Goal: Complete application form: Complete application form

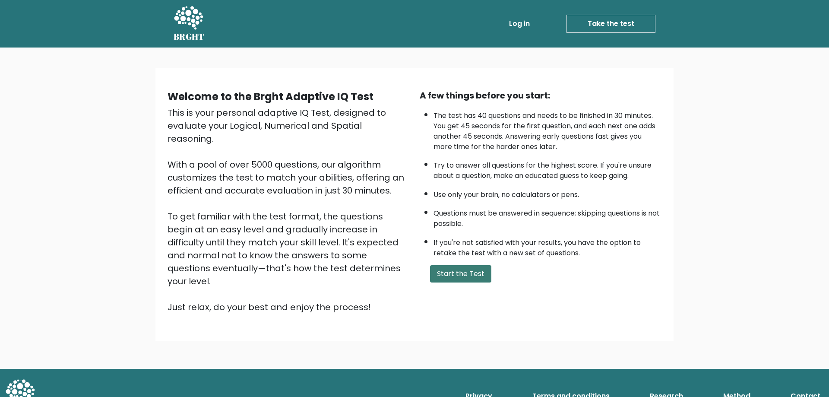
click at [467, 273] on button "Start the Test" at bounding box center [460, 273] width 61 height 17
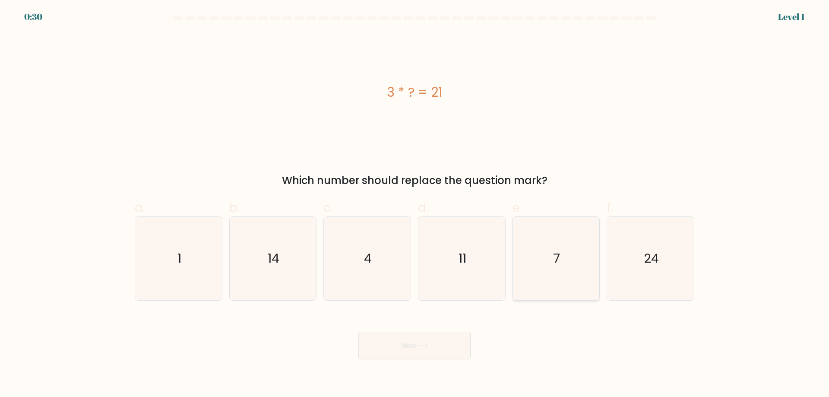
click at [564, 260] on icon "7" at bounding box center [555, 258] width 83 height 83
click at [415, 204] on input "e. 7" at bounding box center [415, 202] width 0 height 6
radio input "true"
click at [426, 352] on button "Next" at bounding box center [415, 346] width 112 height 28
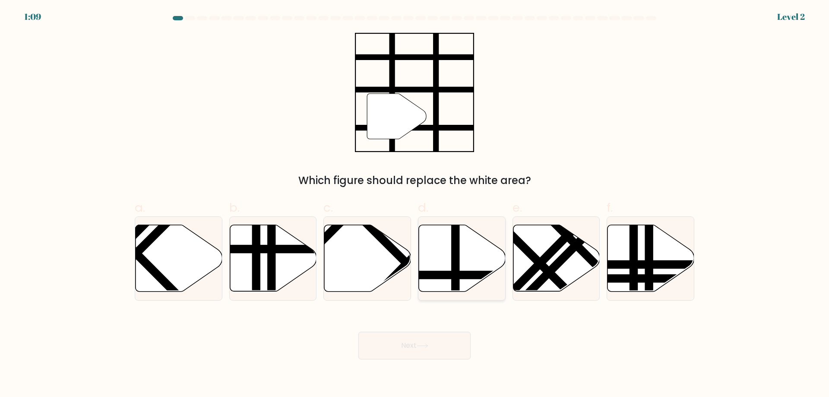
click at [456, 255] on line at bounding box center [456, 223] width 0 height 175
click at [415, 204] on input "d." at bounding box center [415, 202] width 0 height 6
radio input "true"
click at [436, 339] on button "Next" at bounding box center [415, 346] width 112 height 28
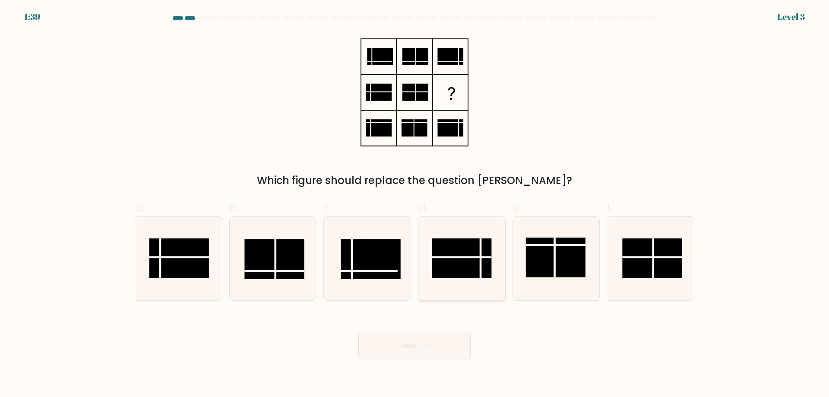
click at [461, 257] on line at bounding box center [462, 257] width 60 height 0
click at [415, 204] on input "d." at bounding box center [415, 202] width 0 height 6
radio input "true"
click at [435, 347] on button "Next" at bounding box center [415, 346] width 112 height 28
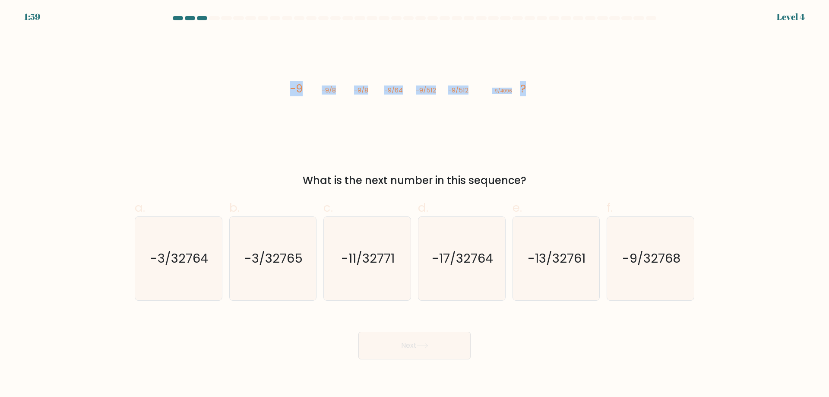
drag, startPoint x: 286, startPoint y: 93, endPoint x: 527, endPoint y: 104, distance: 241.3
click at [527, 104] on icon "image/svg+xml -9 -9/8 -9/8 -9/64 -9/512 -9/512 -9/4096 ?" at bounding box center [414, 92] width 259 height 119
copy g "-9 -9/8 -9/8 -9/64 -9/512 -9/512 -9/4096 ?"
click at [545, 136] on div "image/svg+xml -9 -9/8 -9/8 -9/64 -9/512 -9/512 -9/4096 ? What is the next numbe…" at bounding box center [415, 111] width 570 height 156
click at [280, 259] on text "-3/32765" at bounding box center [273, 258] width 58 height 17
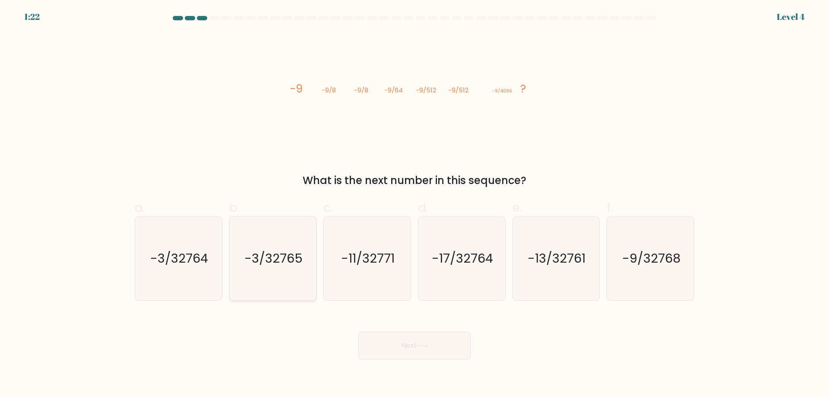
click at [415, 204] on input "b. -3/32765" at bounding box center [415, 202] width 0 height 6
radio input "true"
click at [436, 350] on button "Next" at bounding box center [415, 346] width 112 height 28
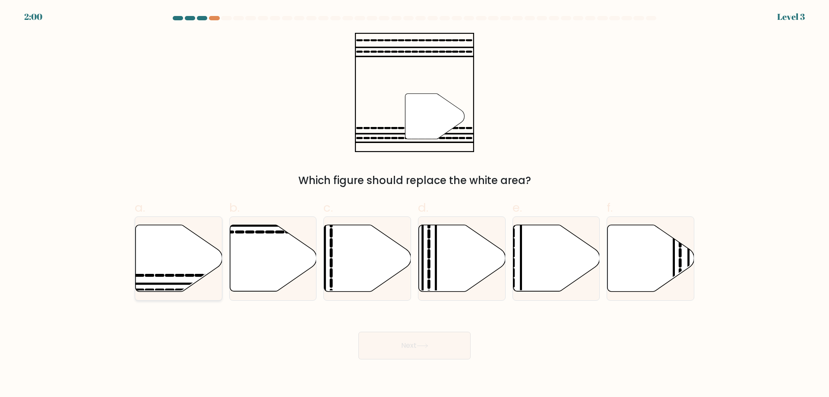
click at [185, 262] on icon at bounding box center [179, 258] width 87 height 67
click at [415, 204] on input "a." at bounding box center [415, 202] width 0 height 6
radio input "true"
click at [422, 341] on button "Next" at bounding box center [415, 346] width 112 height 28
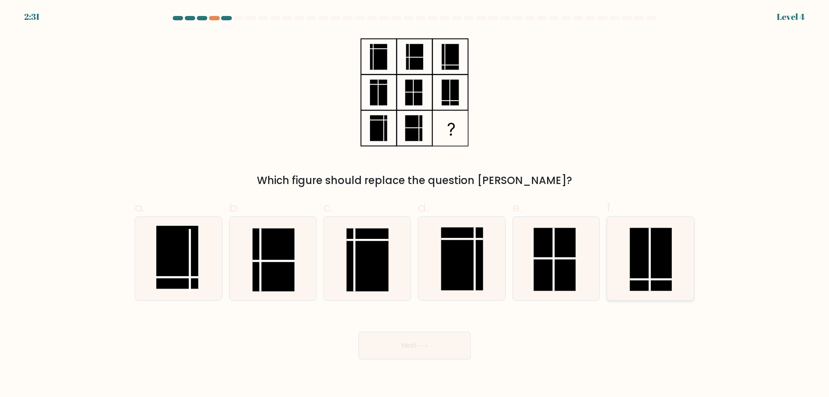
click at [665, 270] on rect at bounding box center [651, 259] width 42 height 63
click at [415, 204] on input "f." at bounding box center [415, 202] width 0 height 6
radio input "true"
click at [406, 347] on button "Next" at bounding box center [415, 346] width 112 height 28
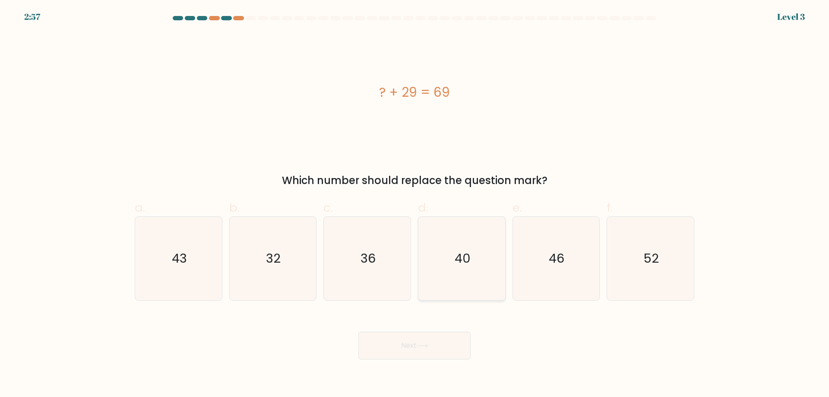
click at [465, 268] on icon "40" at bounding box center [461, 258] width 83 height 83
click at [415, 204] on input "d. 40" at bounding box center [415, 202] width 0 height 6
radio input "true"
click at [438, 338] on button "Next" at bounding box center [415, 346] width 112 height 28
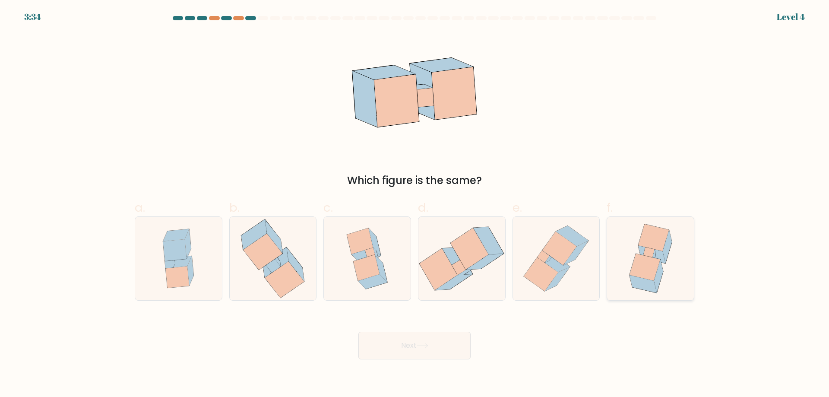
click at [641, 254] on icon at bounding box center [651, 255] width 27 height 18
click at [415, 204] on input "f." at bounding box center [415, 202] width 0 height 6
radio input "true"
click at [414, 345] on button "Next" at bounding box center [415, 346] width 112 height 28
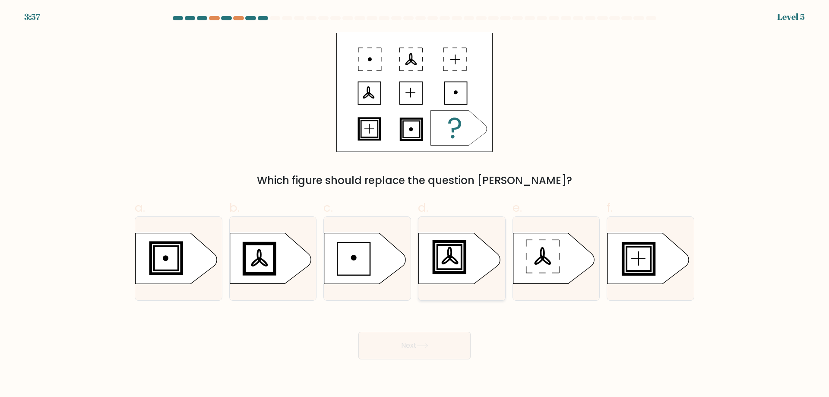
click at [454, 262] on ellipse at bounding box center [453, 259] width 10 height 9
click at [415, 204] on input "d." at bounding box center [415, 202] width 0 height 6
radio input "true"
click at [425, 338] on button "Next" at bounding box center [415, 346] width 112 height 28
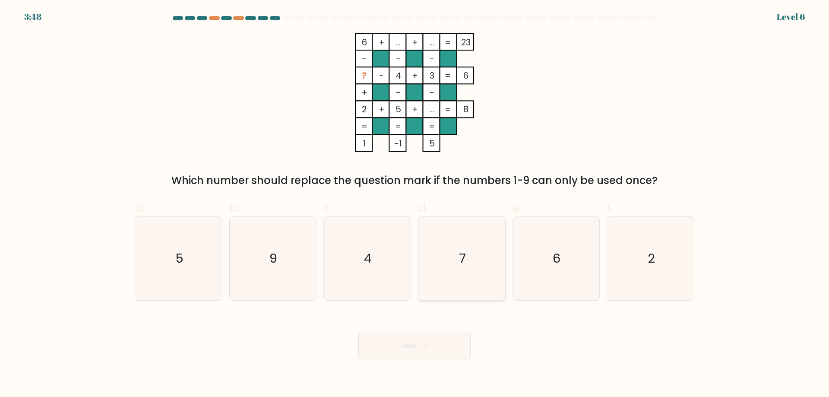
click at [472, 255] on icon "7" at bounding box center [461, 258] width 83 height 83
click at [415, 204] on input "d. 7" at bounding box center [415, 202] width 0 height 6
radio input "true"
click at [421, 343] on button "Next" at bounding box center [415, 346] width 112 height 28
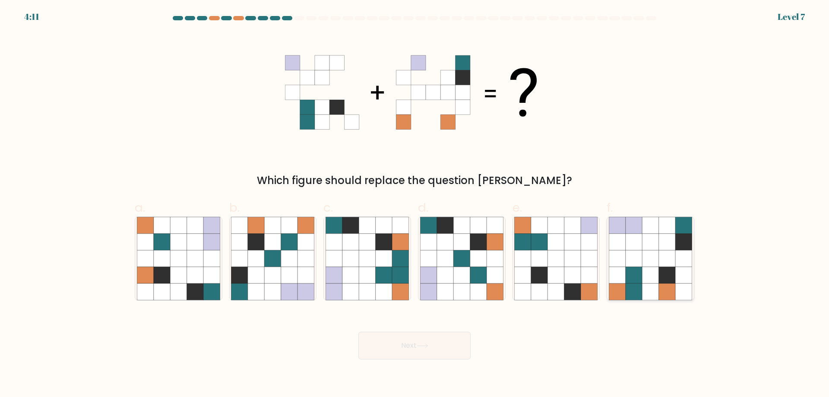
click at [650, 272] on icon at bounding box center [650, 275] width 16 height 16
click at [415, 204] on input "f." at bounding box center [415, 202] width 0 height 6
radio input "true"
click at [410, 340] on button "Next" at bounding box center [415, 346] width 112 height 28
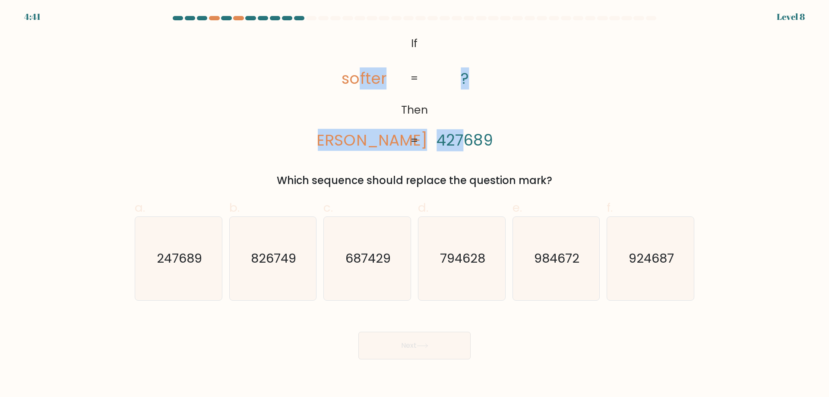
drag, startPoint x: 359, startPoint y: 40, endPoint x: 464, endPoint y: 131, distance: 139.7
click at [464, 131] on icon "@import url('https://fonts.googleapis.com/css?family=Abril+Fatface:400,100,100i…" at bounding box center [415, 92] width 194 height 119
drag, startPoint x: 340, startPoint y: 49, endPoint x: 499, endPoint y: 144, distance: 185.6
click at [499, 144] on icon "@import url('https://fonts.googleapis.com/css?family=Abril+Fatface:400,100,100i…" at bounding box center [415, 92] width 194 height 119
copy icon "softer fortes ? 427689"
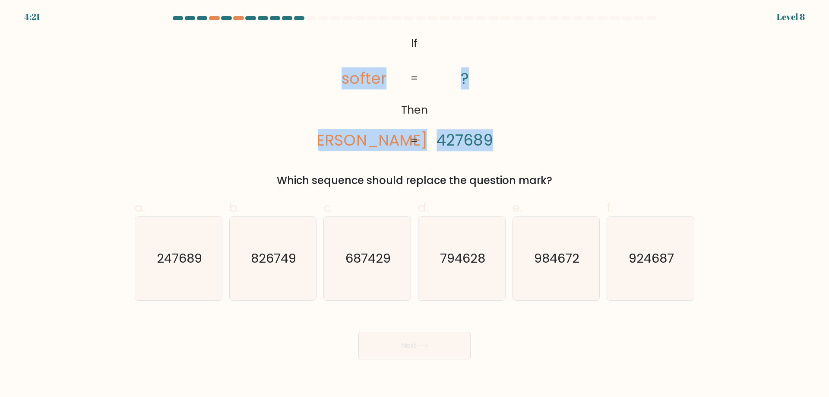
click at [637, 117] on div "@import url('https://fonts.googleapis.com/css?family=Abril+Fatface:400,100,100i…" at bounding box center [415, 111] width 570 height 156
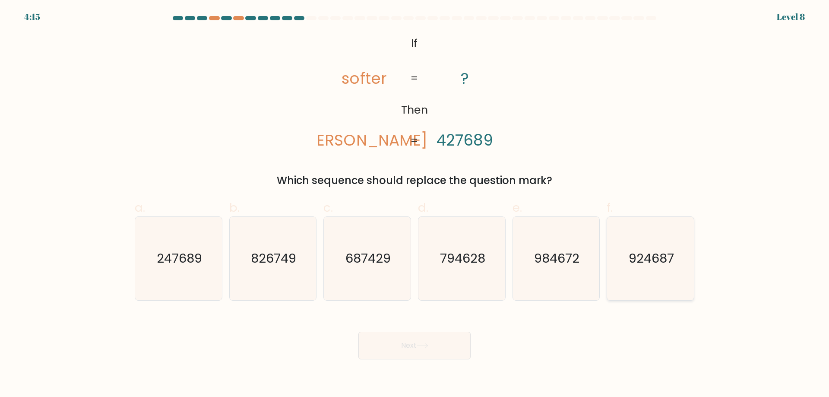
click at [637, 250] on text "924687" at bounding box center [651, 258] width 45 height 17
click at [415, 204] on input "f. 924687" at bounding box center [415, 202] width 0 height 6
radio input "true"
click at [389, 336] on button "Next" at bounding box center [415, 346] width 112 height 28
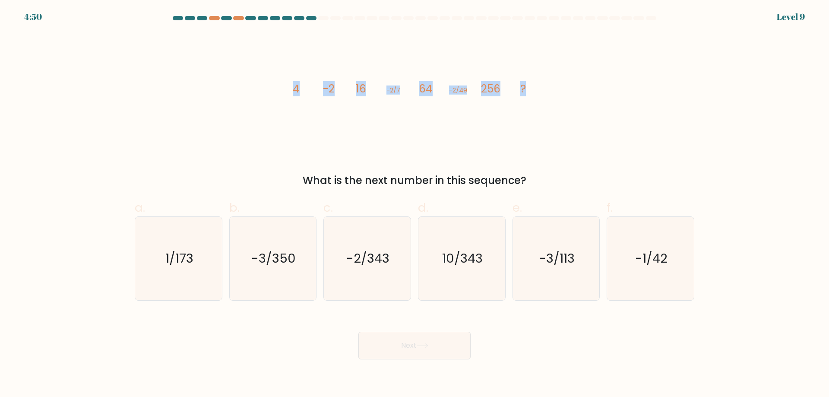
drag, startPoint x: 294, startPoint y: 90, endPoint x: 535, endPoint y: 99, distance: 240.8
click at [535, 99] on icon "image/svg+xml 4 -2 16 -2/7 64 -2/49 256 ?" at bounding box center [414, 92] width 259 height 119
copy g "4 -2 16 -2/7 64 -2/49 256 ?"
click at [390, 145] on icon "image/svg+xml 4 -2 16 -2/7 64 -2/49 256 ?" at bounding box center [414, 92] width 259 height 119
click at [608, 107] on div "image/svg+xml 4 -2 16 -2/7 64 -2/49 256 ? What is the next number in this seque…" at bounding box center [415, 111] width 570 height 156
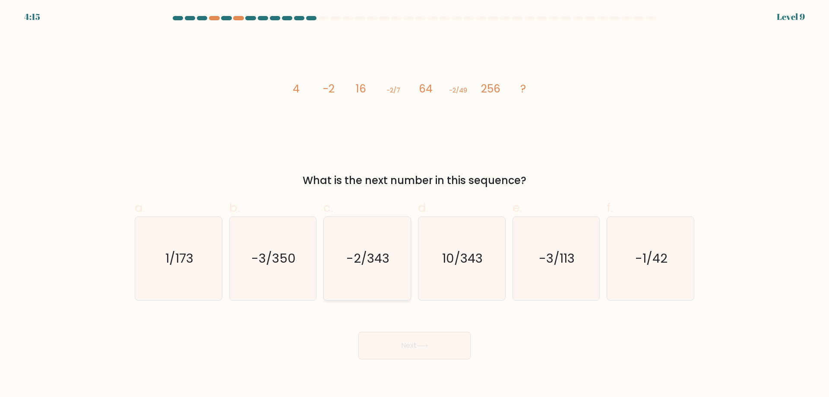
click at [368, 259] on text "-2/343" at bounding box center [368, 258] width 43 height 17
click at [415, 204] on input "c. -2/343" at bounding box center [415, 202] width 0 height 6
radio input "true"
click at [410, 341] on button "Next" at bounding box center [415, 346] width 112 height 28
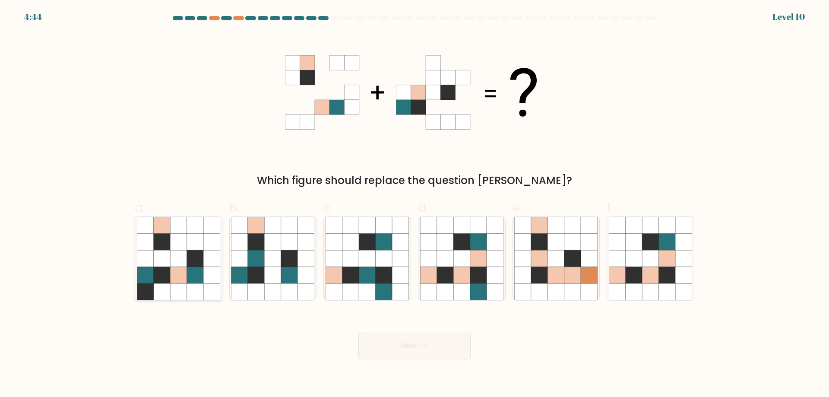
click at [192, 263] on icon at bounding box center [195, 258] width 16 height 16
click at [415, 204] on input "a." at bounding box center [415, 202] width 0 height 6
radio input "true"
click at [437, 347] on button "Next" at bounding box center [415, 346] width 112 height 28
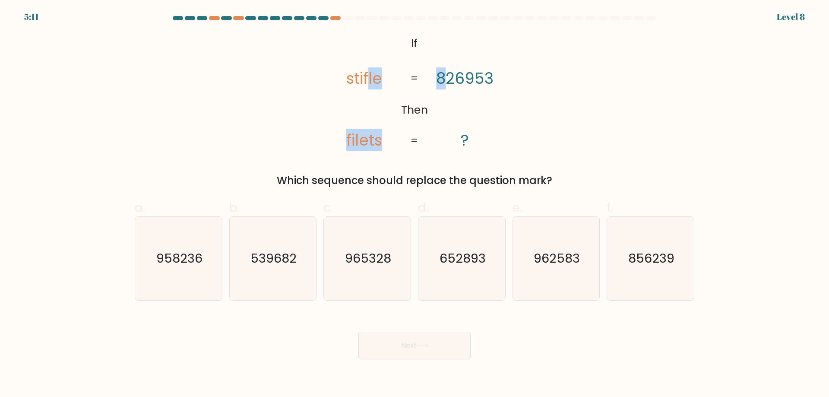
drag, startPoint x: 369, startPoint y: 41, endPoint x: 447, endPoint y: 48, distance: 78.5
click at [447, 48] on icon "@import url('https://fonts.googleapis.com/css?family=Abril+Fatface:400,100,100i…" at bounding box center [415, 92] width 194 height 119
click at [389, 44] on icon "@import url('https://fonts.googleapis.com/css?family=Abril+Fatface:400,100,100i…" at bounding box center [415, 92] width 194 height 119
drag, startPoint x: 344, startPoint y: 73, endPoint x: 497, endPoint y: 102, distance: 155.6
click at [497, 102] on icon "@import url('https://fonts.googleapis.com/css?family=Abril+Fatface:400,100,100i…" at bounding box center [415, 92] width 194 height 119
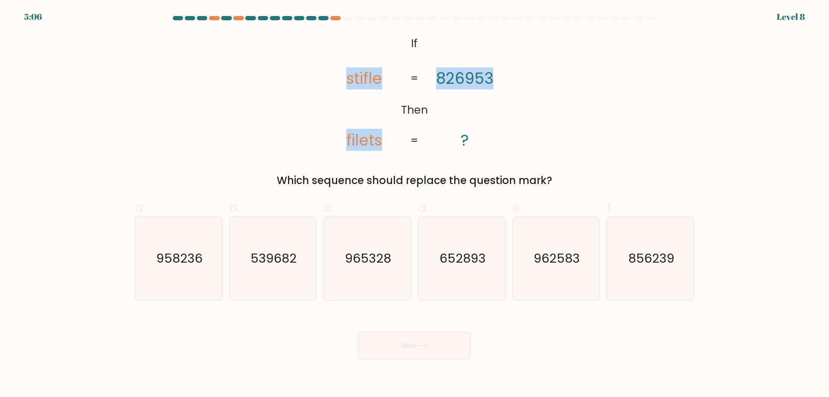
copy icon "stifle filets 826953"
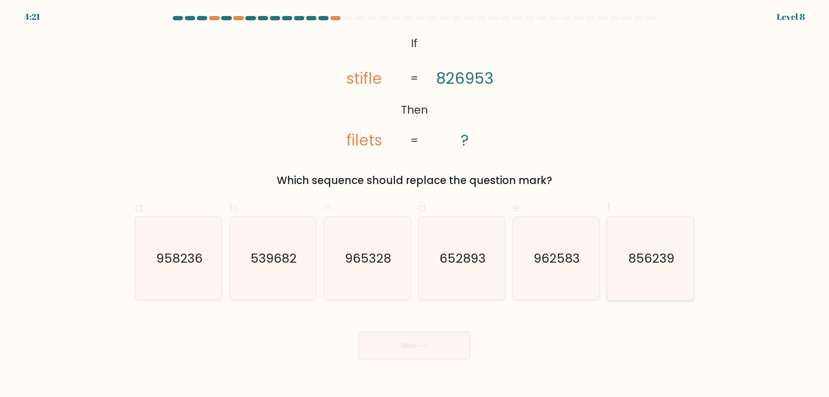
click at [641, 264] on text "856239" at bounding box center [652, 258] width 46 height 17
click at [415, 204] on input "f. 856239" at bounding box center [415, 202] width 0 height 6
radio input "true"
click at [397, 337] on button "Next" at bounding box center [415, 346] width 112 height 28
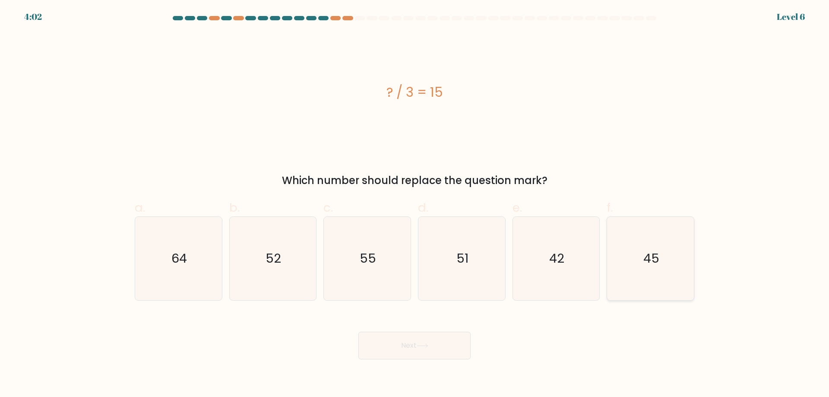
click at [617, 243] on icon "45" at bounding box center [650, 258] width 83 height 83
click at [415, 204] on input "f. 45" at bounding box center [415, 202] width 0 height 6
radio input "true"
click at [433, 340] on button "Next" at bounding box center [415, 346] width 112 height 28
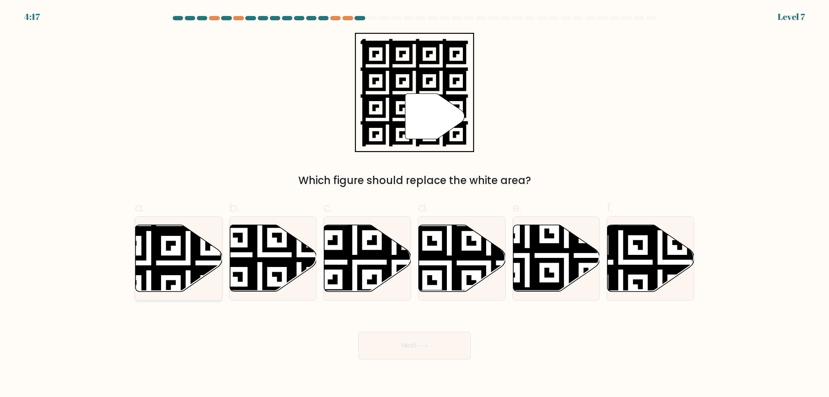
click at [172, 257] on icon at bounding box center [148, 223] width 157 height 157
click at [415, 204] on input "a." at bounding box center [415, 202] width 0 height 6
radio input "true"
click at [404, 343] on button "Next" at bounding box center [415, 346] width 112 height 28
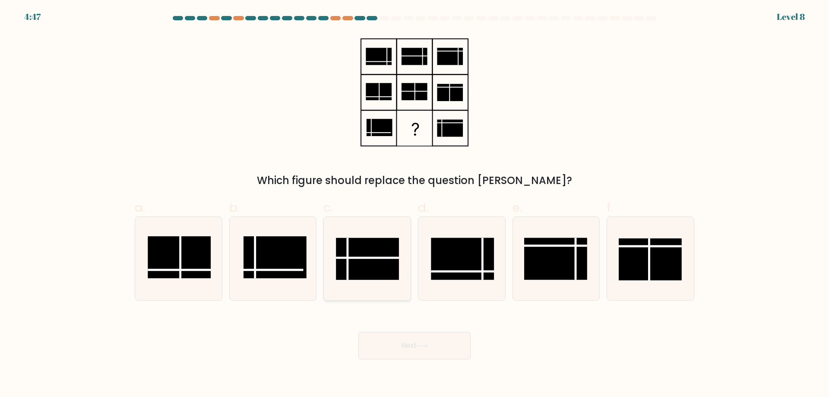
click at [362, 249] on rect at bounding box center [367, 259] width 63 height 42
click at [415, 204] on input "c." at bounding box center [415, 202] width 0 height 6
radio input "true"
click at [418, 334] on button "Next" at bounding box center [415, 346] width 112 height 28
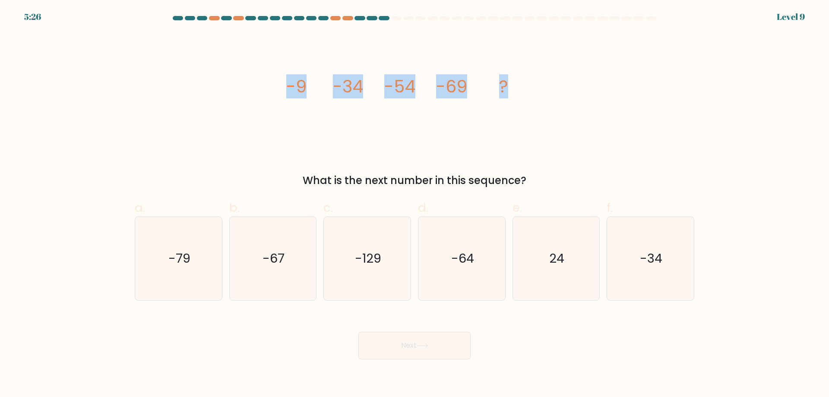
drag, startPoint x: 286, startPoint y: 89, endPoint x: 521, endPoint y: 91, distance: 234.1
click at [521, 91] on icon "image/svg+xml -9 -34 -54 -69 ?" at bounding box center [414, 92] width 259 height 119
copy g "-9 -34 -54 -69 ?"
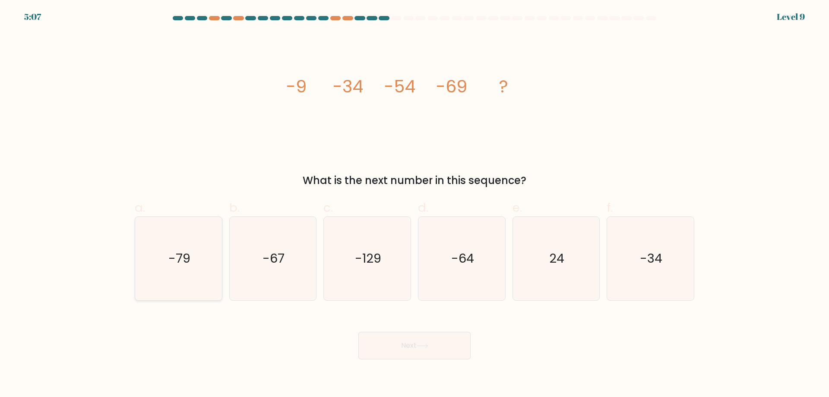
click at [181, 259] on text "-79" at bounding box center [179, 258] width 22 height 17
click at [415, 204] on input "a. -79" at bounding box center [415, 202] width 0 height 6
radio input "true"
click at [402, 343] on button "Next" at bounding box center [415, 346] width 112 height 28
click at [414, 346] on button "Next" at bounding box center [415, 346] width 112 height 28
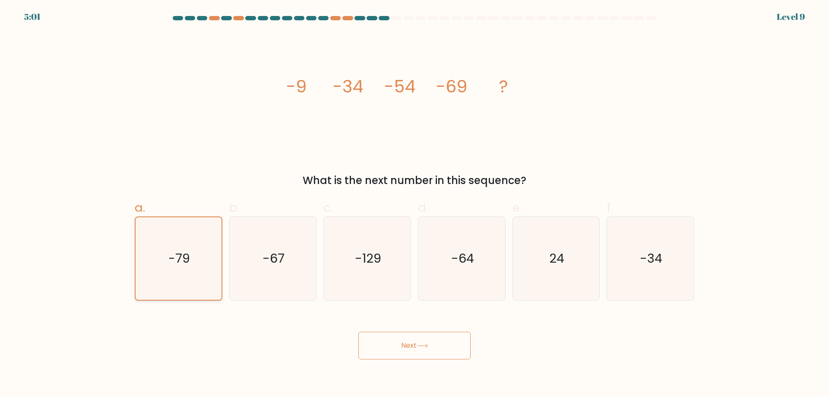
click at [164, 259] on icon "-79" at bounding box center [178, 258] width 83 height 83
click at [415, 204] on input "a. -79" at bounding box center [415, 202] width 0 height 6
click at [385, 346] on button "Next" at bounding box center [415, 346] width 112 height 28
click at [392, 346] on button "Next" at bounding box center [415, 346] width 112 height 28
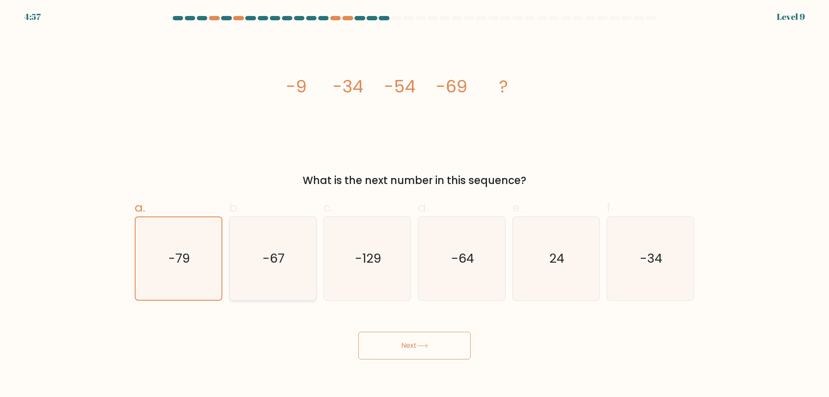
click at [264, 245] on icon "-67" at bounding box center [272, 258] width 83 height 83
click at [415, 204] on input "b. -67" at bounding box center [415, 202] width 0 height 6
radio input "true"
click at [213, 250] on icon "-79" at bounding box center [178, 258] width 83 height 83
click at [415, 204] on input "a. -79" at bounding box center [415, 202] width 0 height 6
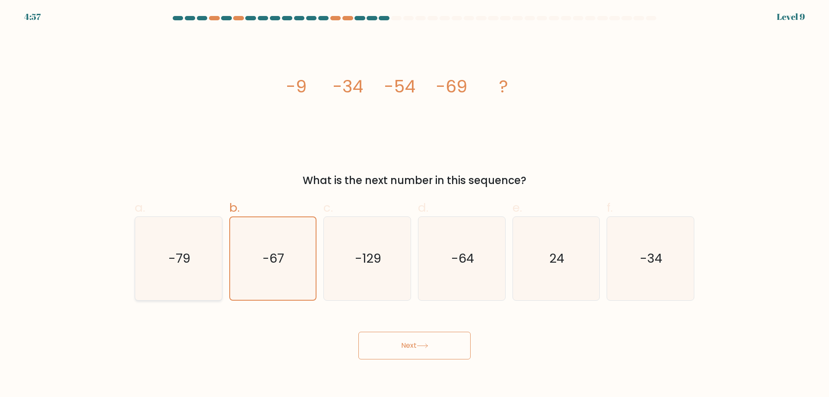
radio input "true"
click at [434, 349] on button "Next" at bounding box center [415, 346] width 112 height 28
click at [419, 344] on icon at bounding box center [423, 345] width 12 height 5
click at [476, 262] on icon "-64" at bounding box center [461, 258] width 83 height 83
click at [415, 204] on input "d. -64" at bounding box center [415, 202] width 0 height 6
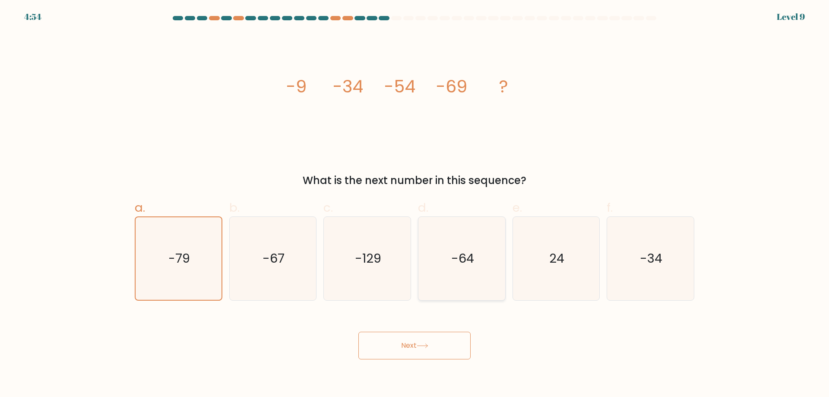
radio input "true"
click at [371, 257] on text "-129" at bounding box center [368, 258] width 26 height 17
click at [415, 204] on input "c. -129" at bounding box center [415, 202] width 0 height 6
radio input "true"
click at [286, 256] on icon "-67" at bounding box center [272, 258] width 83 height 83
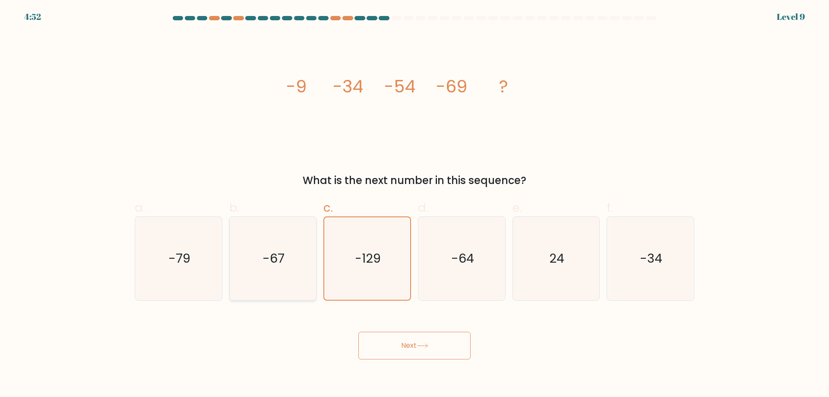
click at [415, 204] on input "b. -67" at bounding box center [415, 202] width 0 height 6
radio input "true"
click at [186, 247] on icon "-79" at bounding box center [178, 258] width 83 height 83
click at [415, 204] on input "a. -79" at bounding box center [415, 202] width 0 height 6
radio input "true"
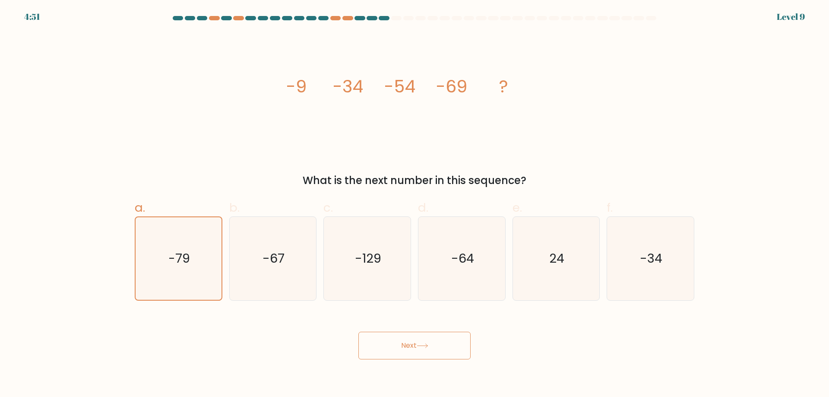
click at [426, 349] on button "Next" at bounding box center [415, 346] width 112 height 28
click at [422, 347] on icon at bounding box center [423, 345] width 12 height 5
click at [359, 332] on button "Next" at bounding box center [415, 346] width 112 height 28
click at [416, 341] on button "Next" at bounding box center [415, 346] width 112 height 28
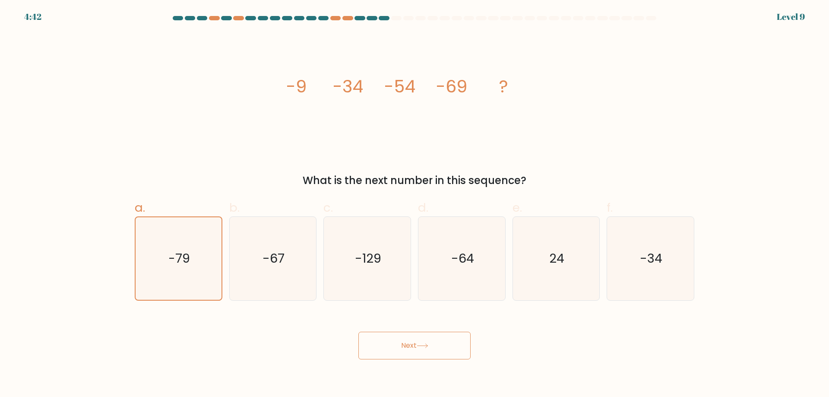
click at [416, 341] on button "Next" at bounding box center [415, 346] width 112 height 28
drag, startPoint x: 635, startPoint y: 160, endPoint x: 565, endPoint y: 220, distance: 91.9
click at [635, 160] on div "image/svg+xml -9 -34 -54 -69 ? What is the next number in this sequence?" at bounding box center [415, 111] width 570 height 156
click at [570, 269] on icon "24" at bounding box center [555, 258] width 83 height 83
click at [415, 204] on input "e. 24" at bounding box center [415, 202] width 0 height 6
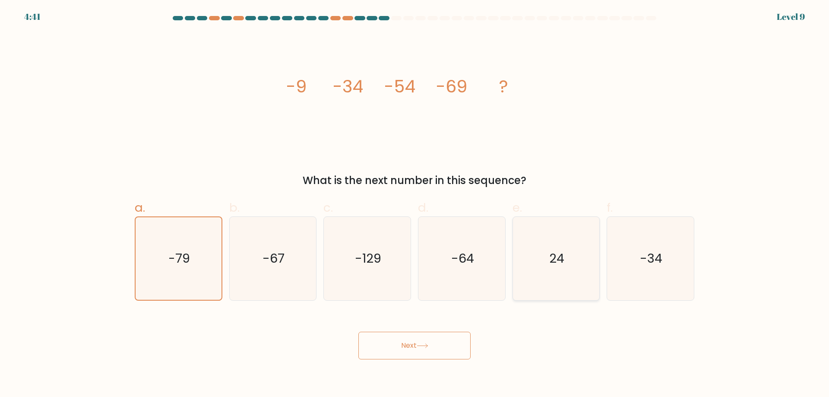
radio input "true"
click at [432, 326] on div "Next" at bounding box center [415, 335] width 570 height 48
click at [424, 341] on button "Next" at bounding box center [415, 346] width 112 height 28
click at [197, 241] on icon "-79" at bounding box center [178, 258] width 83 height 83
click at [415, 204] on input "a. -79" at bounding box center [415, 202] width 0 height 6
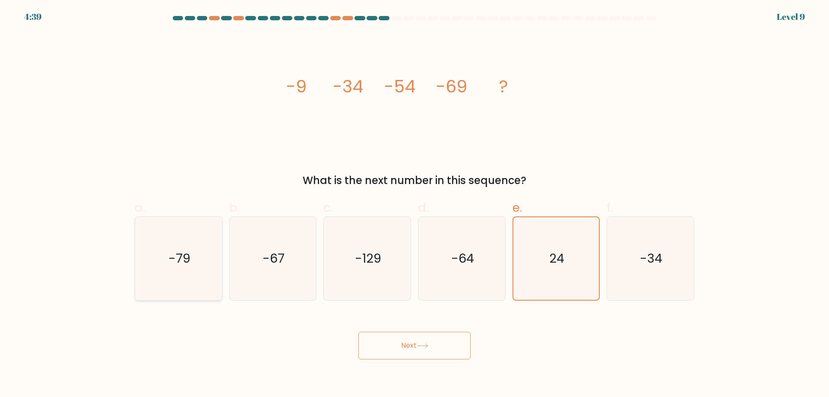
radio input "true"
click at [701, 109] on form at bounding box center [414, 187] width 829 height 343
click at [204, 254] on icon "-79" at bounding box center [178, 258] width 83 height 83
click at [415, 204] on input "a. -79" at bounding box center [415, 202] width 0 height 6
click at [204, 254] on icon "-79" at bounding box center [178, 258] width 83 height 83
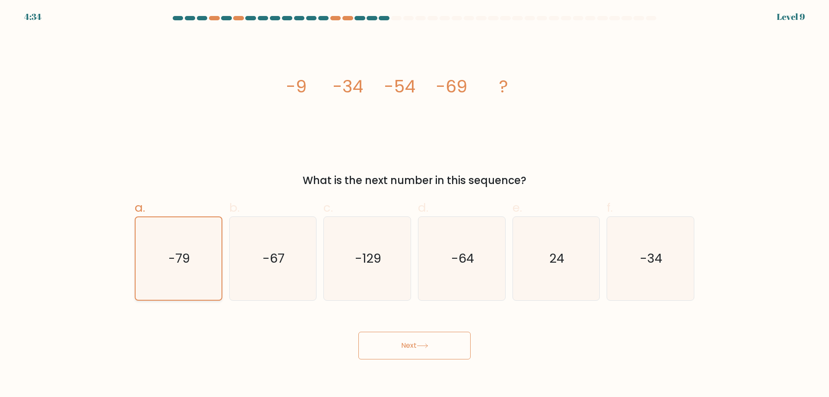
click at [415, 204] on input "a. -79" at bounding box center [415, 202] width 0 height 6
click at [204, 254] on icon "-79" at bounding box center [178, 258] width 83 height 83
click at [415, 204] on input "a. -79" at bounding box center [415, 202] width 0 height 6
click at [178, 261] on text "-79" at bounding box center [179, 258] width 22 height 17
click at [415, 204] on input "a. -79" at bounding box center [415, 202] width 0 height 6
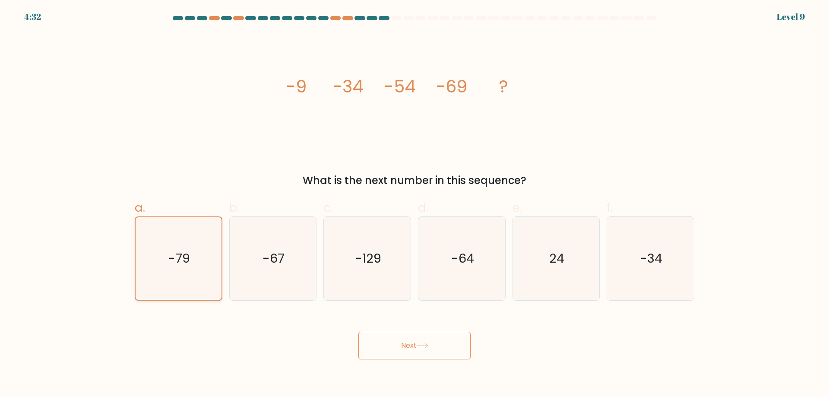
click at [180, 263] on text "-79" at bounding box center [179, 258] width 22 height 17
click at [415, 204] on input "a. -79" at bounding box center [415, 202] width 0 height 6
click at [286, 272] on icon "-67" at bounding box center [272, 258] width 83 height 83
click at [415, 204] on input "b. -67" at bounding box center [415, 202] width 0 height 6
radio input "true"
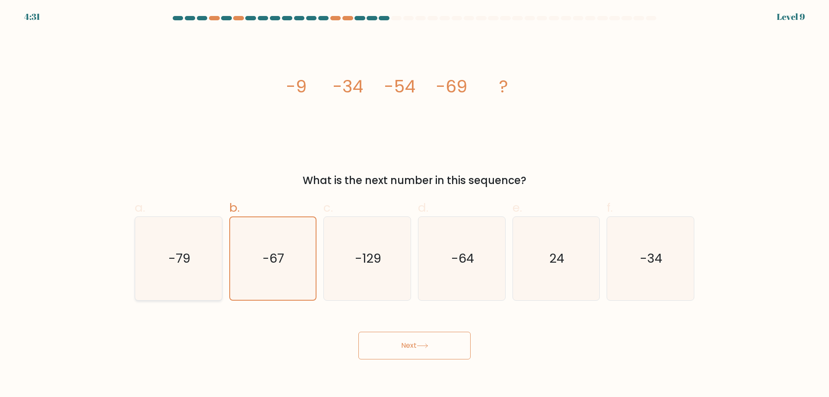
click at [200, 270] on icon "-79" at bounding box center [178, 258] width 83 height 83
click at [415, 204] on input "a. -79" at bounding box center [415, 202] width 0 height 6
radio input "true"
click at [411, 344] on button "Next" at bounding box center [415, 346] width 112 height 28
click at [175, 264] on text "-79" at bounding box center [179, 258] width 22 height 17
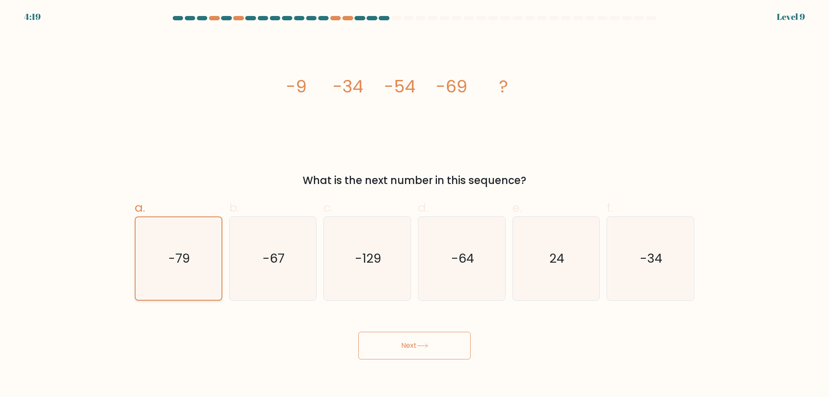
click at [415, 204] on input "a. -79" at bounding box center [415, 202] width 0 height 6
click at [284, 281] on icon "-67" at bounding box center [272, 258] width 83 height 83
click at [415, 204] on input "b. -67" at bounding box center [415, 202] width 0 height 6
radio input "true"
click at [415, 342] on button "Next" at bounding box center [415, 346] width 112 height 28
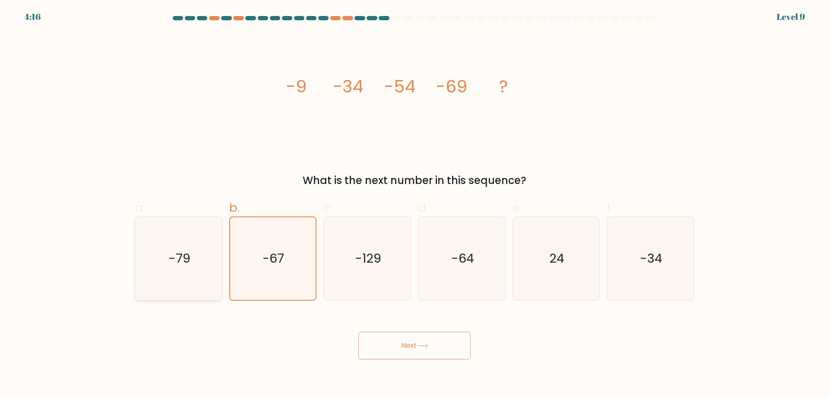
click at [190, 254] on text "-79" at bounding box center [179, 258] width 22 height 17
click at [415, 204] on input "a. -79" at bounding box center [415, 202] width 0 height 6
radio input "true"
click at [401, 345] on button "Next" at bounding box center [415, 346] width 112 height 28
click at [442, 346] on button "Next" at bounding box center [415, 346] width 112 height 28
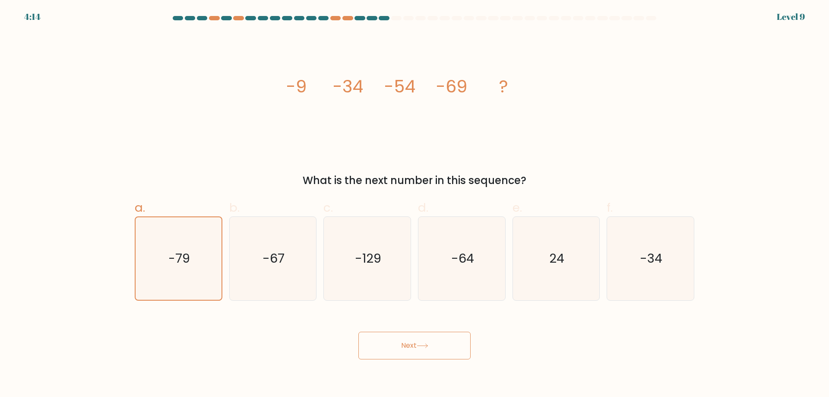
click at [490, 85] on icon "image/svg+xml -9 -34 -54 -69 ?" at bounding box center [414, 92] width 259 height 119
click at [425, 344] on icon at bounding box center [423, 345] width 12 height 5
click at [410, 338] on button "Next" at bounding box center [415, 346] width 112 height 28
click at [413, 346] on button "Next" at bounding box center [415, 346] width 112 height 28
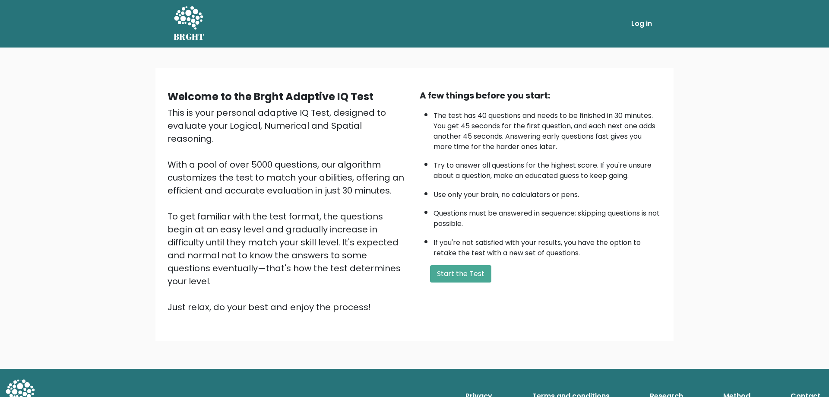
drag, startPoint x: 113, startPoint y: 36, endPoint x: 829, endPoint y: 252, distance: 747.9
click at [829, 252] on div "Welcome to the Brght Adaptive IQ Test This is your personal adaptive IQ Test, d…" at bounding box center [414, 208] width 829 height 321
click at [462, 276] on button "Start the Test" at bounding box center [460, 273] width 61 height 17
click at [454, 271] on button "Start the Test" at bounding box center [460, 273] width 61 height 17
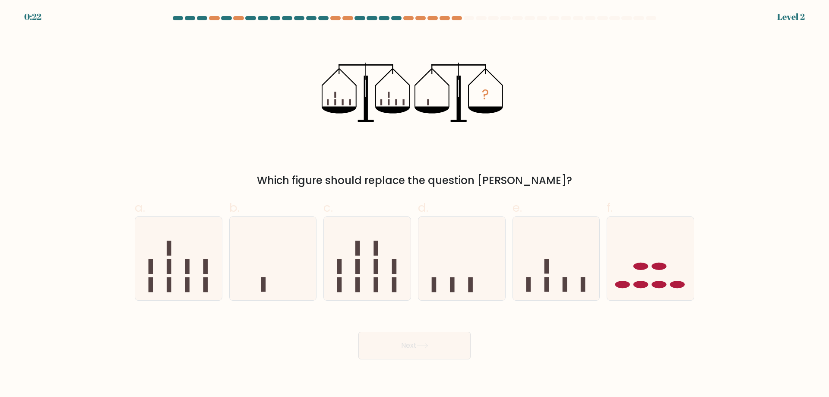
click at [126, 158] on form at bounding box center [414, 187] width 829 height 343
click at [267, 282] on icon at bounding box center [273, 258] width 87 height 72
click at [415, 204] on input "b." at bounding box center [415, 202] width 0 height 6
radio input "true"
click at [427, 353] on button "Next" at bounding box center [415, 346] width 112 height 28
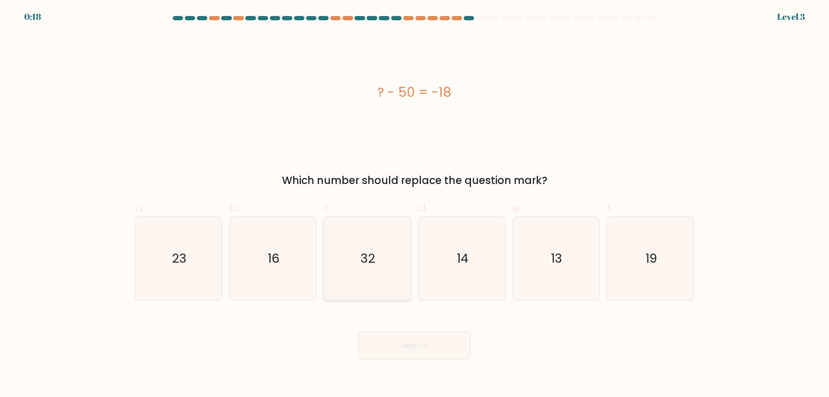
click at [371, 257] on text "32" at bounding box center [368, 258] width 15 height 17
click at [415, 204] on input "c. 32" at bounding box center [415, 202] width 0 height 6
radio input "true"
click at [410, 340] on button "Next" at bounding box center [415, 346] width 112 height 28
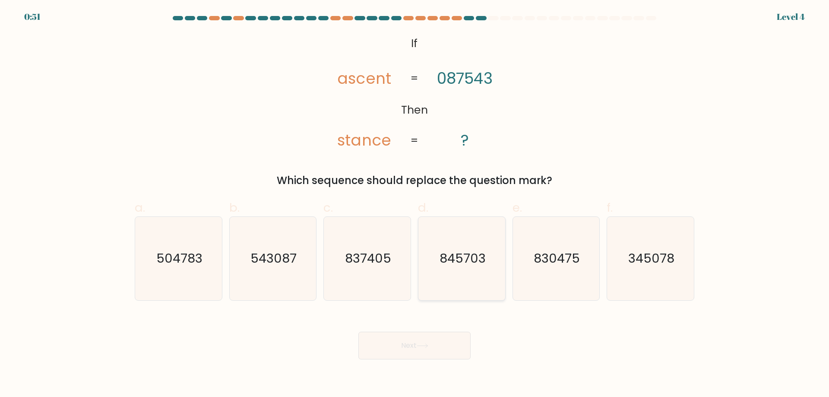
click at [476, 260] on text "845703" at bounding box center [463, 258] width 46 height 17
click at [415, 204] on input "d. 845703" at bounding box center [415, 202] width 0 height 6
radio input "true"
click at [408, 356] on button "Next" at bounding box center [415, 346] width 112 height 28
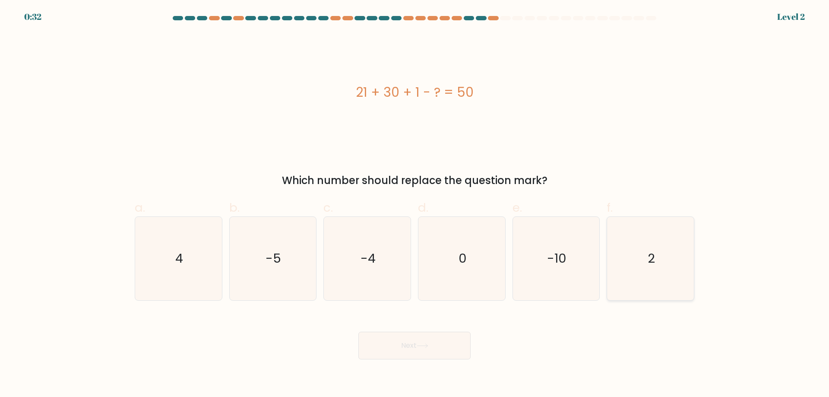
click at [649, 264] on text "2" at bounding box center [651, 258] width 7 height 17
click at [415, 204] on input "f. 2" at bounding box center [415, 202] width 0 height 6
radio input "true"
click at [436, 349] on button "Next" at bounding box center [415, 346] width 112 height 28
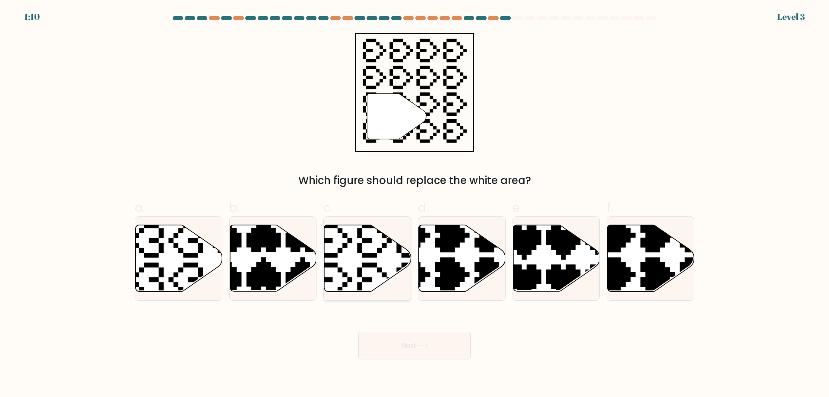
click at [363, 259] on icon at bounding box center [367, 258] width 87 height 67
click at [415, 204] on input "c." at bounding box center [415, 202] width 0 height 6
radio input "true"
click at [410, 340] on button "Next" at bounding box center [415, 346] width 112 height 28
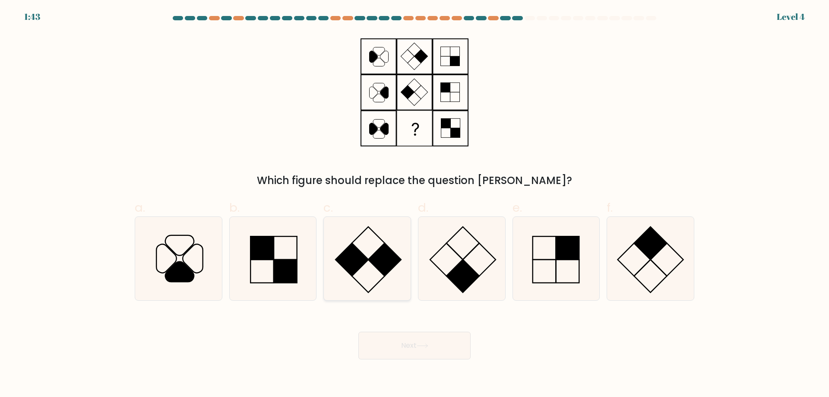
click at [360, 253] on rect at bounding box center [352, 259] width 33 height 33
click at [415, 204] on input "c." at bounding box center [415, 202] width 0 height 6
radio input "true"
click at [428, 340] on button "Next" at bounding box center [415, 346] width 112 height 28
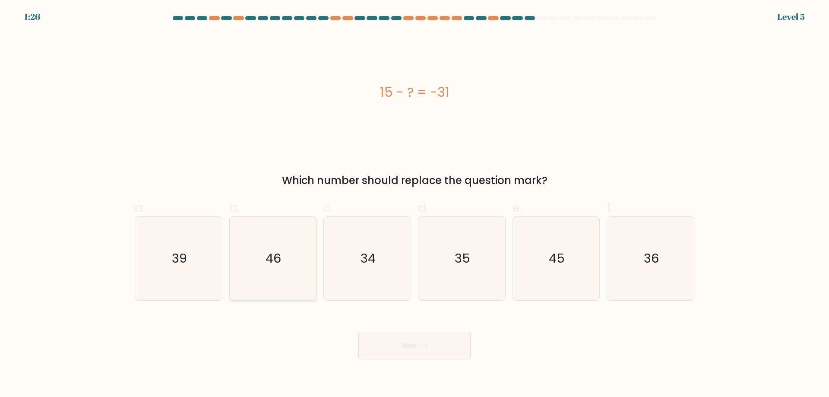
click at [292, 251] on icon "46" at bounding box center [272, 258] width 83 height 83
click at [415, 204] on input "b. 46" at bounding box center [415, 202] width 0 height 6
radio input "true"
click at [425, 345] on icon at bounding box center [423, 345] width 12 height 5
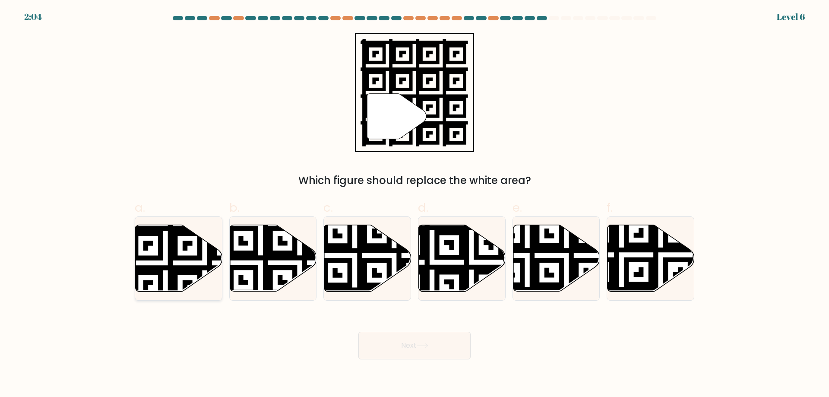
click at [176, 264] on icon at bounding box center [179, 258] width 87 height 67
click at [415, 204] on input "a." at bounding box center [415, 202] width 0 height 6
radio input "true"
click at [445, 349] on button "Next" at bounding box center [415, 346] width 112 height 28
click at [408, 347] on button "Next" at bounding box center [415, 346] width 112 height 28
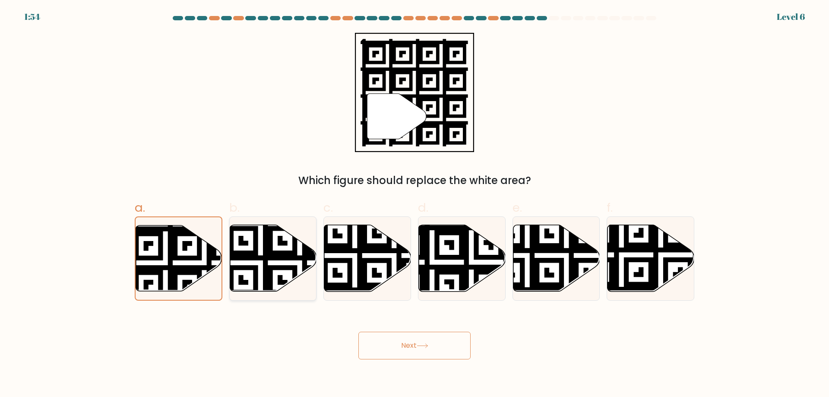
click at [279, 267] on icon at bounding box center [299, 223] width 157 height 157
click at [415, 204] on input "b." at bounding box center [415, 202] width 0 height 6
radio input "true"
click at [203, 256] on icon at bounding box center [179, 258] width 87 height 67
click at [415, 204] on input "a." at bounding box center [415, 202] width 0 height 6
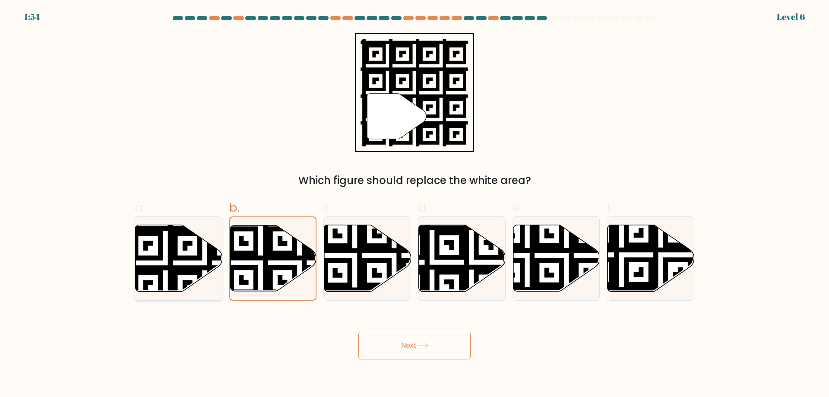
radio input "true"
click at [403, 341] on button "Next" at bounding box center [415, 346] width 112 height 28
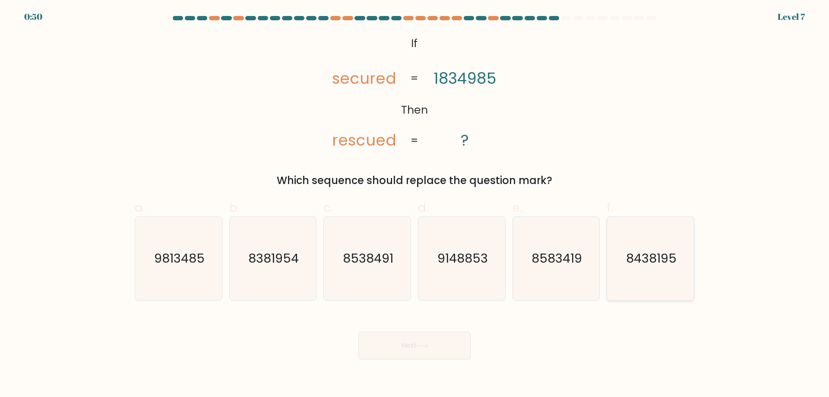
click at [633, 254] on text "8438195" at bounding box center [651, 258] width 51 height 17
click at [415, 204] on input "f. 8438195" at bounding box center [415, 202] width 0 height 6
radio input "true"
click at [422, 342] on button "Next" at bounding box center [415, 346] width 112 height 28
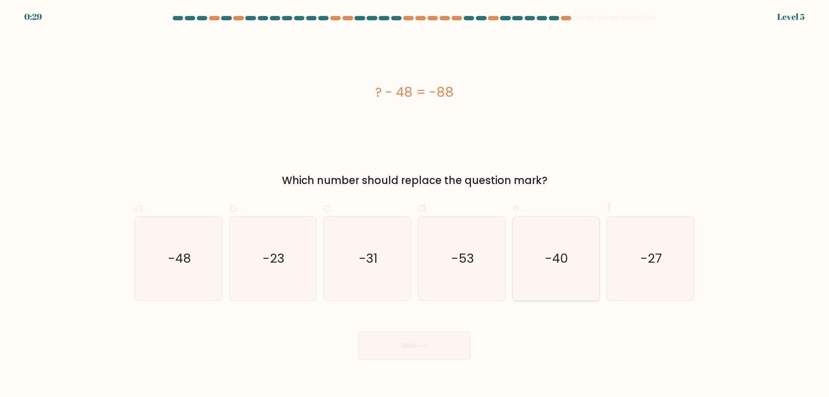
drag, startPoint x: 549, startPoint y: 266, endPoint x: 541, endPoint y: 272, distance: 9.9
click at [549, 266] on text "-40" at bounding box center [557, 258] width 23 height 17
click at [415, 204] on input "e. -40" at bounding box center [415, 202] width 0 height 6
radio input "true"
click at [431, 340] on button "Next" at bounding box center [415, 346] width 112 height 28
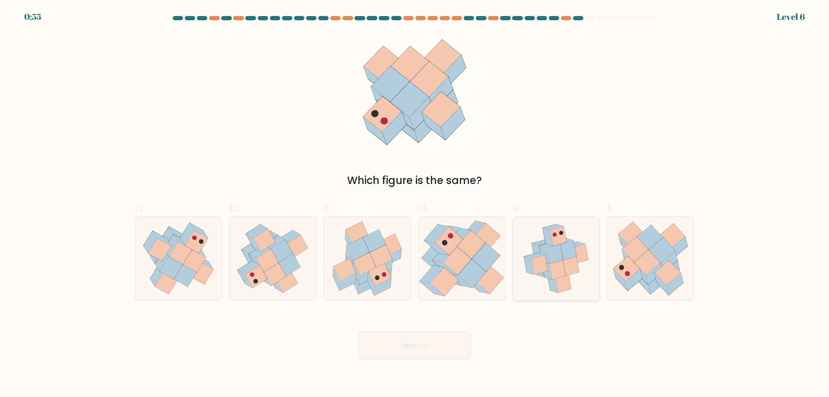
click at [554, 264] on icon at bounding box center [557, 269] width 16 height 19
click at [415, 204] on input "e." at bounding box center [415, 202] width 0 height 6
radio input "true"
click at [403, 340] on button "Next" at bounding box center [415, 346] width 112 height 28
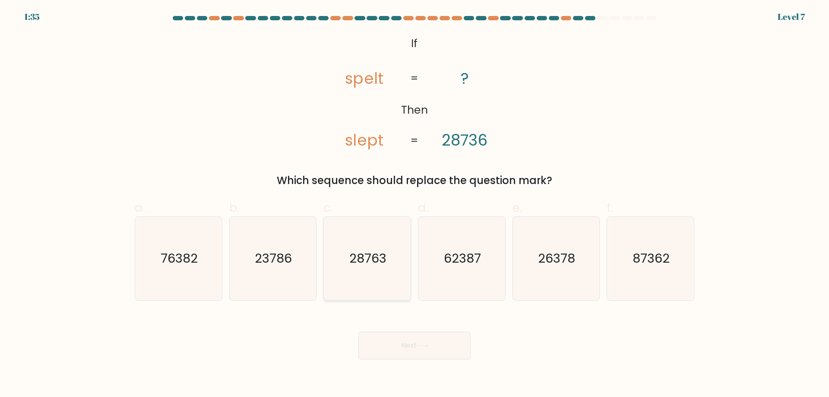
click at [378, 258] on text "28763" at bounding box center [368, 258] width 37 height 17
click at [415, 204] on input "c. 28763" at bounding box center [415, 202] width 0 height 6
radio input "true"
click at [425, 340] on button "Next" at bounding box center [415, 346] width 112 height 28
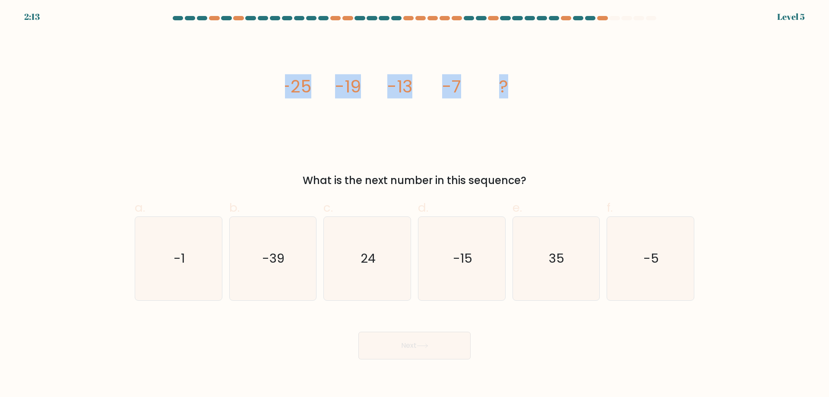
drag, startPoint x: 286, startPoint y: 87, endPoint x: 511, endPoint y: 83, distance: 224.7
click at [511, 83] on icon "image/svg+xml -25 -19 -13 -7 ?" at bounding box center [414, 92] width 259 height 119
copy g "-25 -19 -13 -7 ?"
click at [169, 261] on icon "-1" at bounding box center [178, 258] width 83 height 83
click at [415, 204] on input "a. -1" at bounding box center [415, 202] width 0 height 6
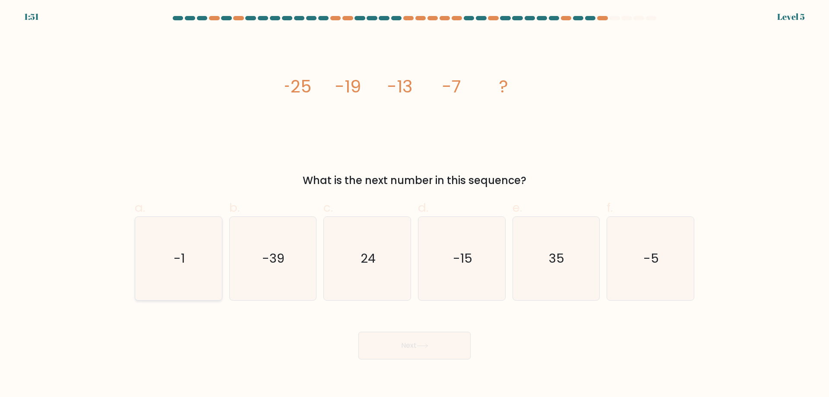
radio input "true"
click at [419, 343] on button "Next" at bounding box center [415, 346] width 112 height 28
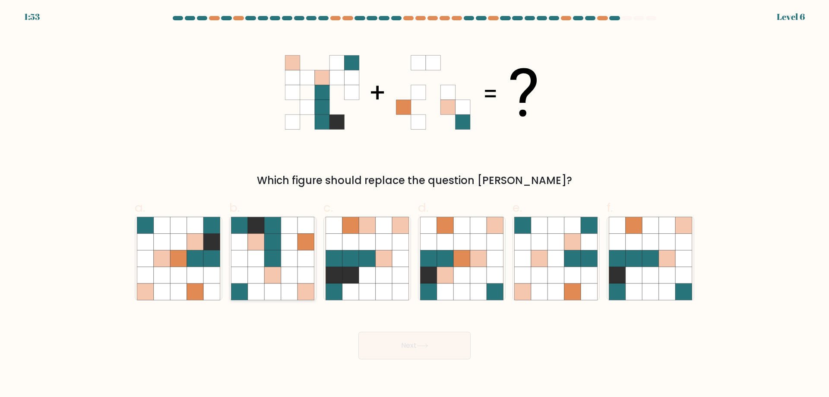
click at [260, 259] on icon at bounding box center [256, 258] width 16 height 16
click at [415, 204] on input "b." at bounding box center [415, 202] width 0 height 6
radio input "true"
click at [419, 338] on button "Next" at bounding box center [415, 346] width 112 height 28
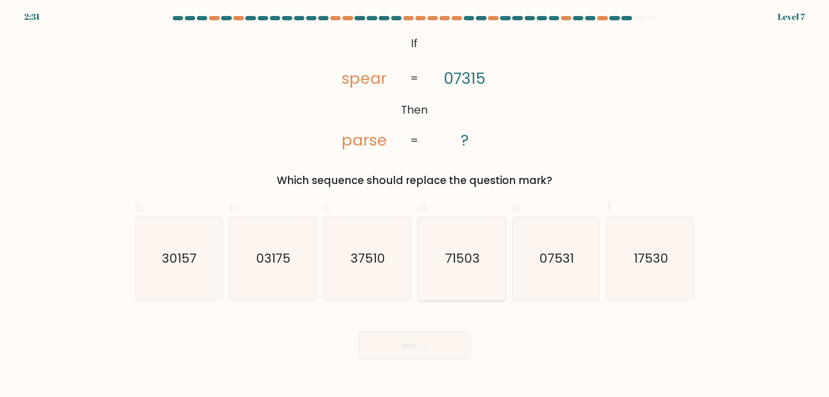
click at [465, 255] on text "71503" at bounding box center [462, 258] width 35 height 17
click at [415, 204] on input "d. 71503" at bounding box center [415, 202] width 0 height 6
radio input "true"
click at [430, 336] on button "Next" at bounding box center [415, 346] width 112 height 28
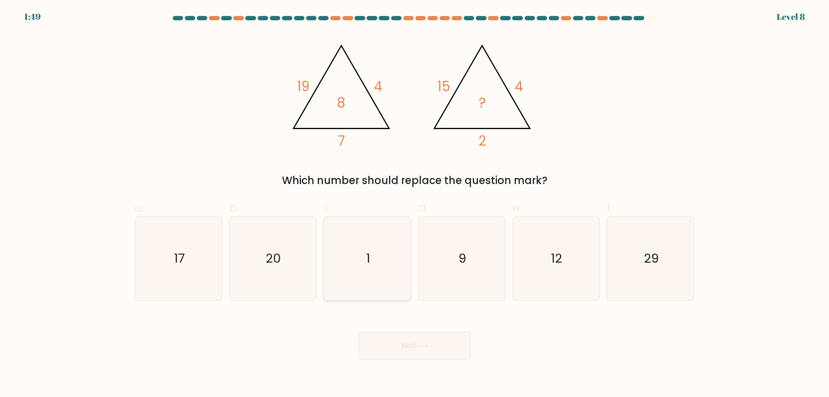
click at [362, 251] on icon "1" at bounding box center [367, 258] width 83 height 83
click at [415, 204] on input "c. 1" at bounding box center [415, 202] width 0 height 6
radio input "true"
click at [425, 351] on button "Next" at bounding box center [415, 346] width 112 height 28
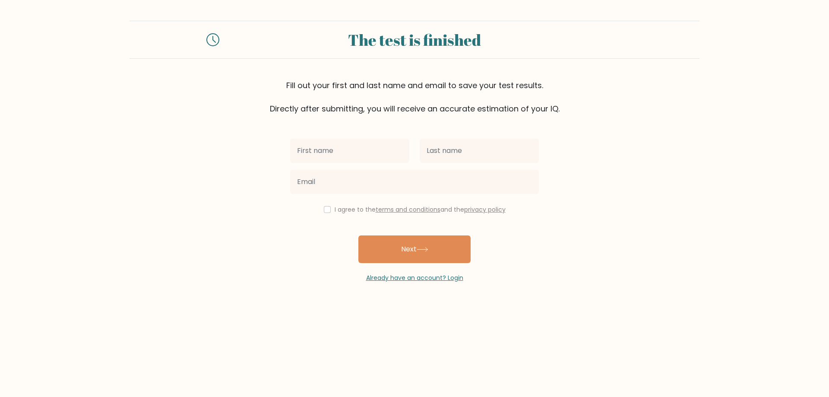
click at [346, 149] on input "text" at bounding box center [349, 151] width 119 height 24
click at [349, 151] on input "text" at bounding box center [349, 151] width 119 height 24
type input "[PERSON_NAME]"
click at [467, 153] on input "text" at bounding box center [479, 151] width 119 height 24
type input "cunado"
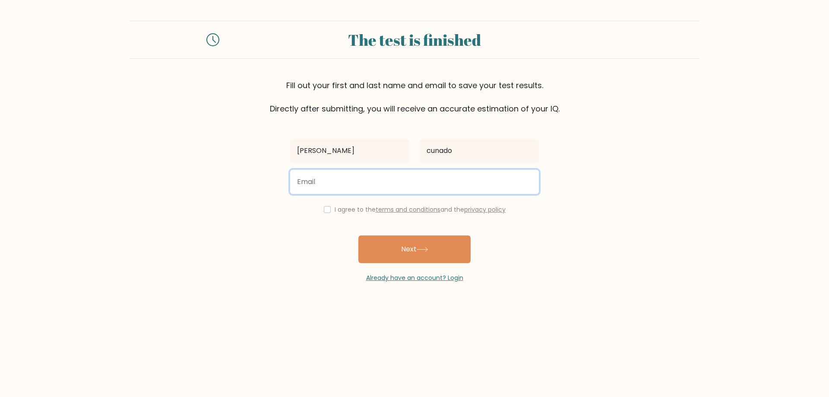
click at [384, 191] on input "email" at bounding box center [414, 182] width 249 height 24
type input "generalsantosopposc@gmail.com"
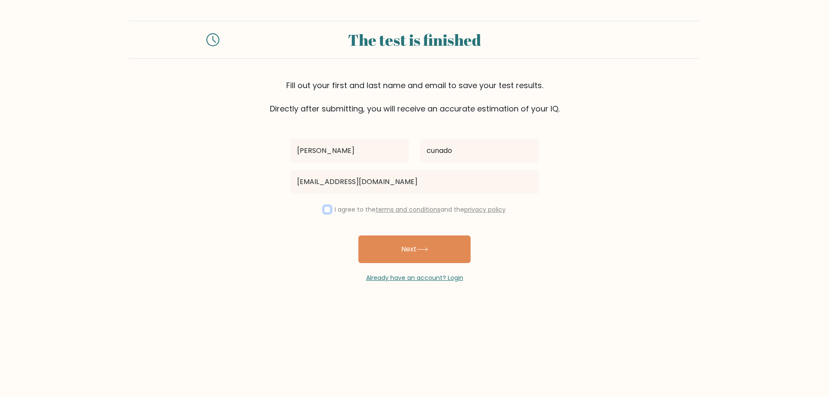
click at [326, 211] on input "checkbox" at bounding box center [327, 209] width 7 height 7
checkbox input "true"
click at [421, 249] on icon at bounding box center [423, 249] width 12 height 5
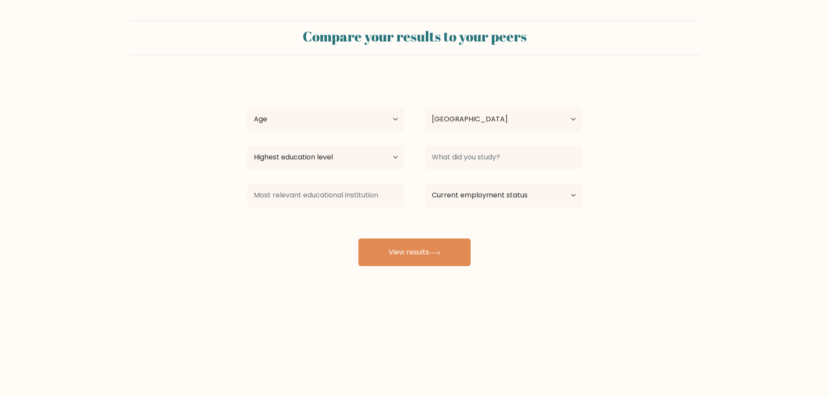
select select "PH"
click at [389, 119] on select "Age Under [DEMOGRAPHIC_DATA] [DEMOGRAPHIC_DATA] [DEMOGRAPHIC_DATA] [DEMOGRAPHIC…" at bounding box center [325, 119] width 157 height 24
drag, startPoint x: 241, startPoint y: 322, endPoint x: 258, endPoint y: 314, distance: 18.6
click at [241, 322] on div "Compare your results to your peers [PERSON_NAME] Age Under [DEMOGRAPHIC_DATA] […" at bounding box center [414, 163] width 829 height 327
click at [413, 249] on button "View results" at bounding box center [415, 252] width 112 height 28
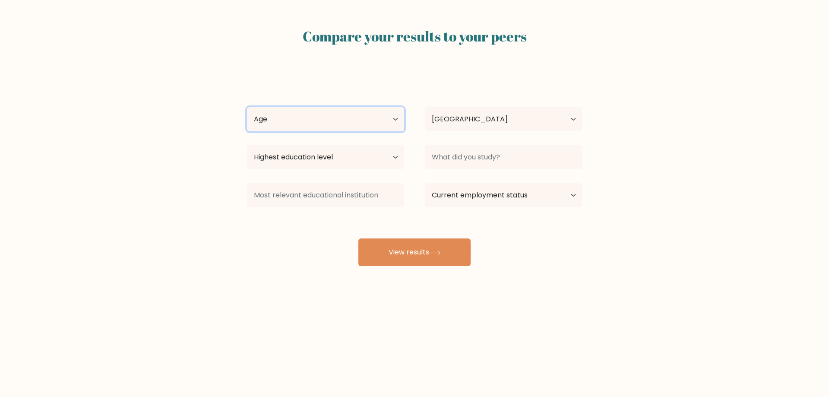
click at [361, 114] on select "Age Under [DEMOGRAPHIC_DATA] [DEMOGRAPHIC_DATA] [DEMOGRAPHIC_DATA] [DEMOGRAPHIC…" at bounding box center [325, 119] width 157 height 24
select select "35_44"
click at [247, 107] on select "Age Under [DEMOGRAPHIC_DATA] [DEMOGRAPHIC_DATA] [DEMOGRAPHIC_DATA] [DEMOGRAPHIC…" at bounding box center [325, 119] width 157 height 24
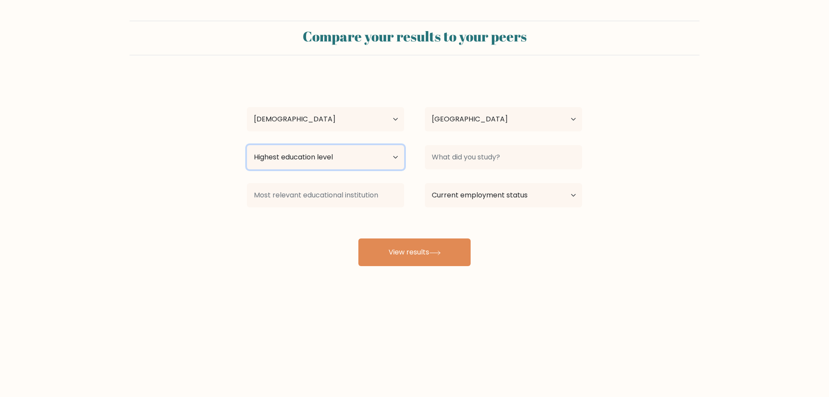
click at [341, 161] on select "Highest education level No schooling Primary Lower Secondary Upper Secondary Oc…" at bounding box center [325, 157] width 157 height 24
select select "upper_secondary"
click at [247, 145] on select "Highest education level No schooling Primary Lower Secondary Upper Secondary Oc…" at bounding box center [325, 157] width 157 height 24
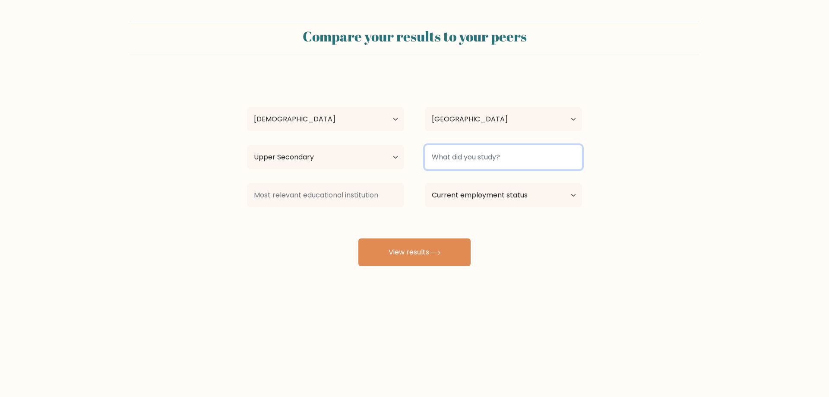
click at [494, 154] on input at bounding box center [503, 157] width 157 height 24
click at [497, 154] on input at bounding box center [503, 157] width 157 height 24
click at [513, 154] on input at bounding box center [503, 157] width 157 height 24
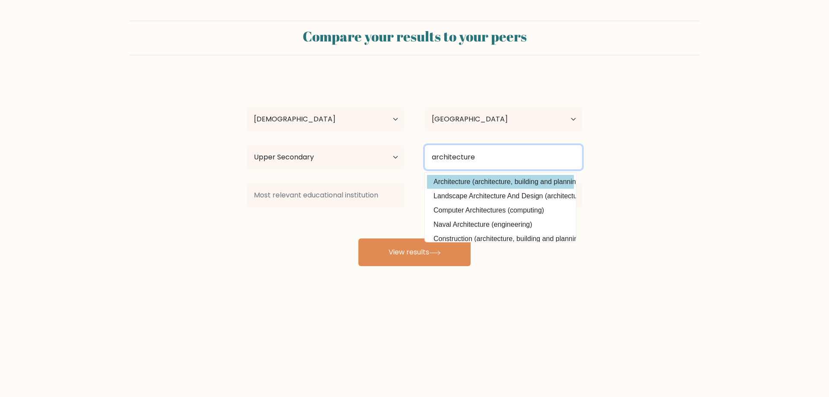
type input "architecture"
click at [486, 181] on div "[PERSON_NAME] Age Under [DEMOGRAPHIC_DATA] [DEMOGRAPHIC_DATA] [DEMOGRAPHIC_DATA…" at bounding box center [415, 171] width 346 height 190
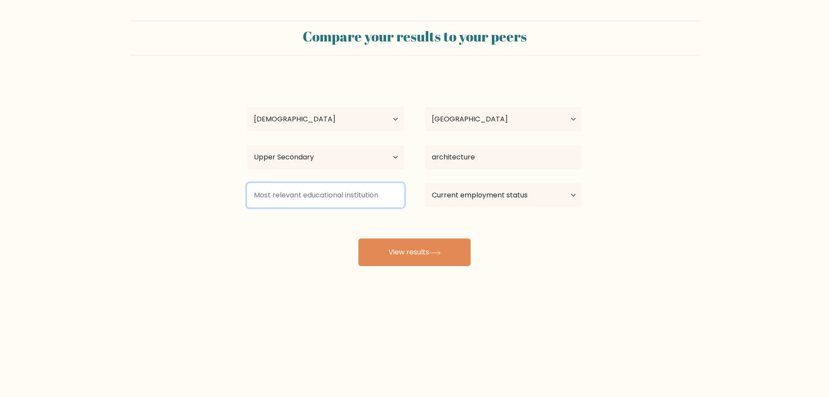
click at [334, 189] on input at bounding box center [325, 195] width 157 height 24
click at [330, 192] on input at bounding box center [325, 195] width 157 height 24
click at [304, 192] on input at bounding box center [325, 195] width 157 height 24
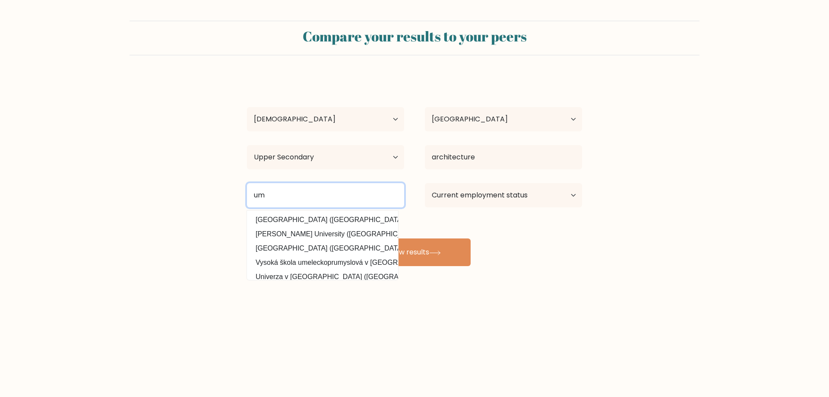
type input "u"
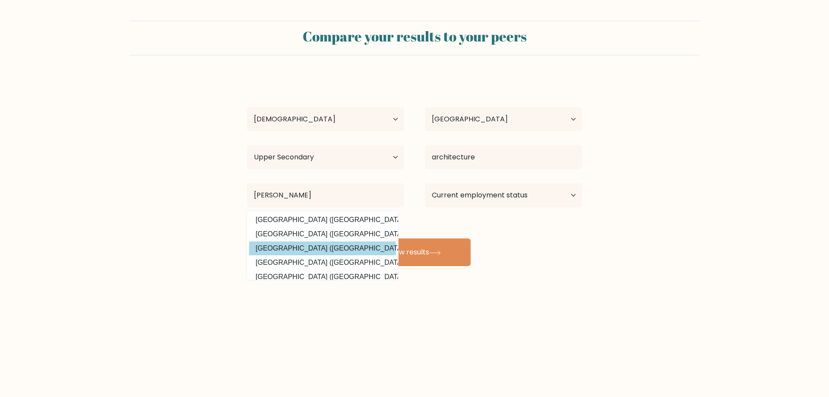
click at [317, 249] on option "[GEOGRAPHIC_DATA] ([GEOGRAPHIC_DATA])" at bounding box center [322, 248] width 147 height 14
type input "[GEOGRAPHIC_DATA]"
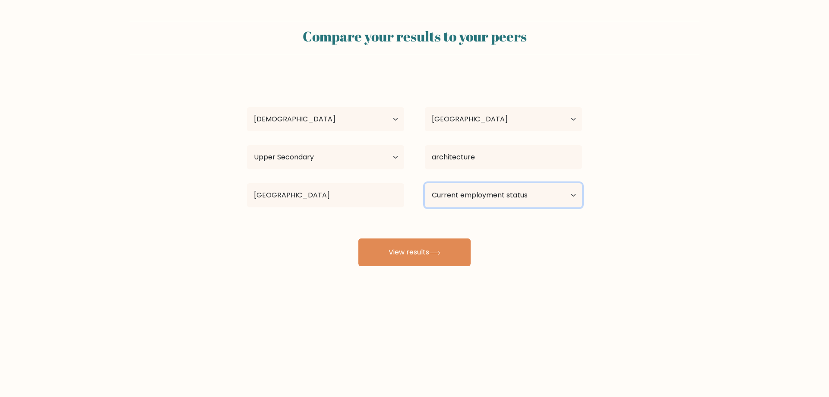
click at [561, 198] on select "Current employment status Employed Student Retired Other / prefer not to answer" at bounding box center [503, 195] width 157 height 24
select select "employed"
click at [425, 183] on select "Current employment status Employed Student Retired Other / prefer not to answer" at bounding box center [503, 195] width 157 height 24
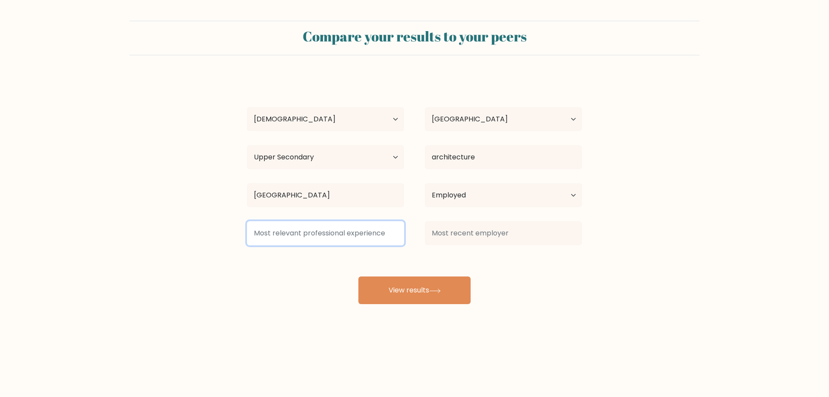
click at [356, 234] on input at bounding box center [325, 233] width 157 height 24
click at [388, 234] on input at bounding box center [325, 233] width 157 height 24
click at [334, 236] on input at bounding box center [325, 233] width 157 height 24
click at [337, 235] on input at bounding box center [325, 233] width 157 height 24
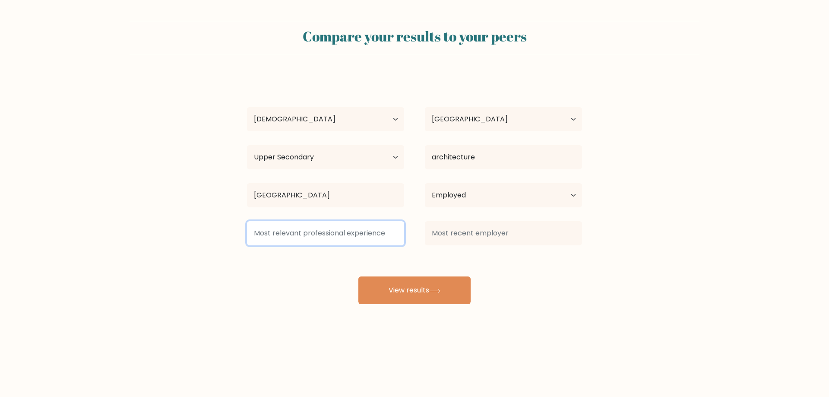
click at [343, 232] on input at bounding box center [325, 233] width 157 height 24
type input "OIC"
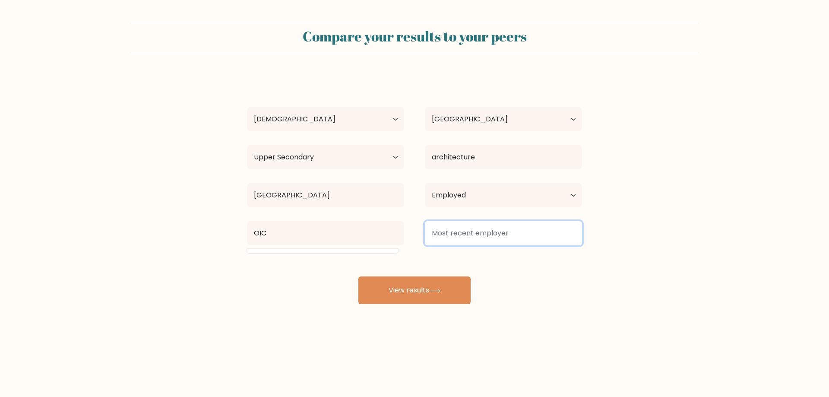
click at [515, 227] on input at bounding box center [503, 233] width 157 height 24
click at [510, 229] on input at bounding box center [503, 233] width 157 height 24
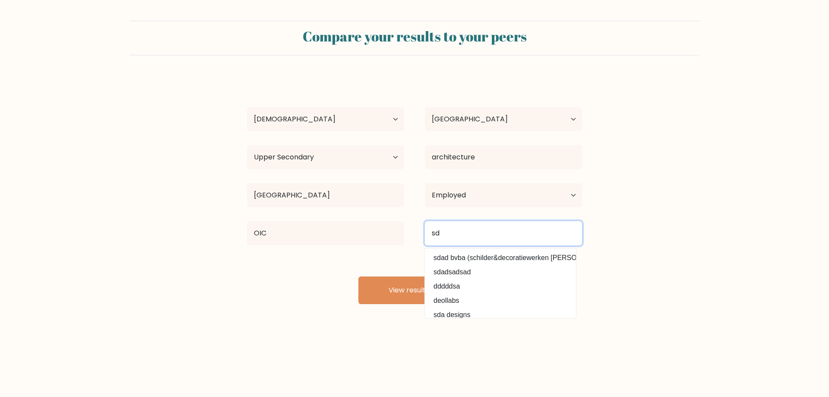
type input "s"
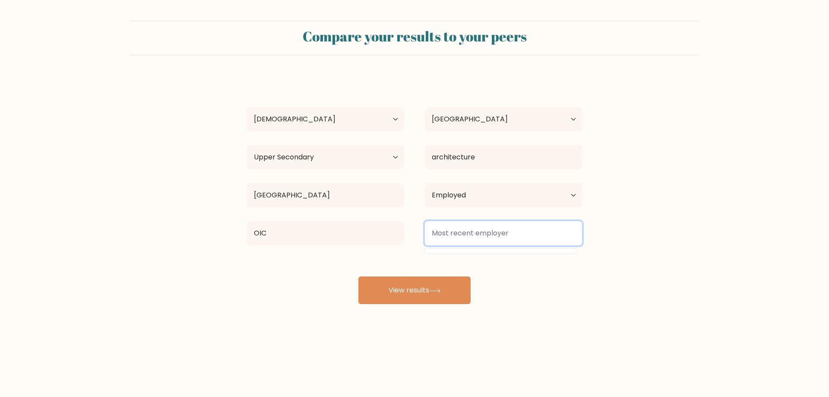
type input "m"
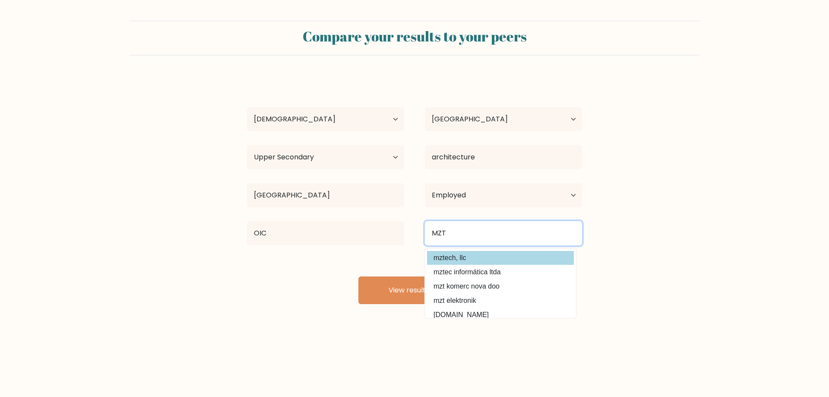
type input "MZT"
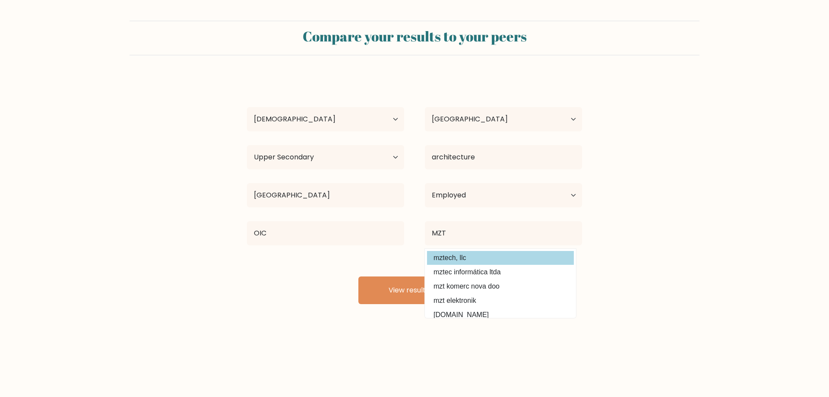
click at [446, 258] on div "ricky cunado Age Under 18 years old 18-24 years old 25-34 years old 35-44 years…" at bounding box center [415, 190] width 346 height 228
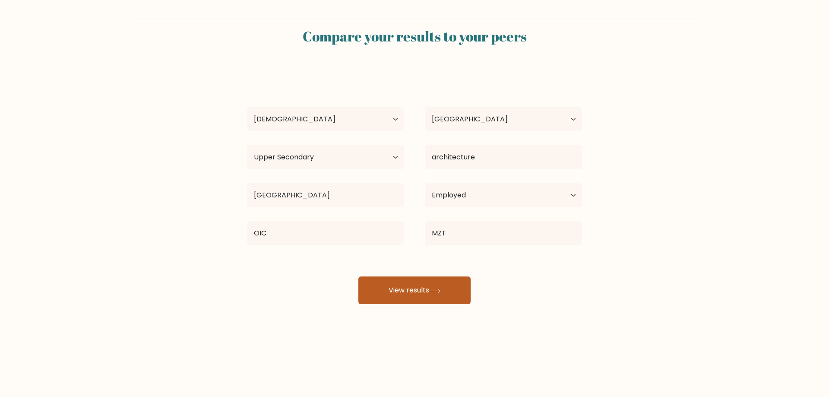
click at [392, 292] on button "View results" at bounding box center [415, 290] width 112 height 28
